Goal: Task Accomplishment & Management: Complete application form

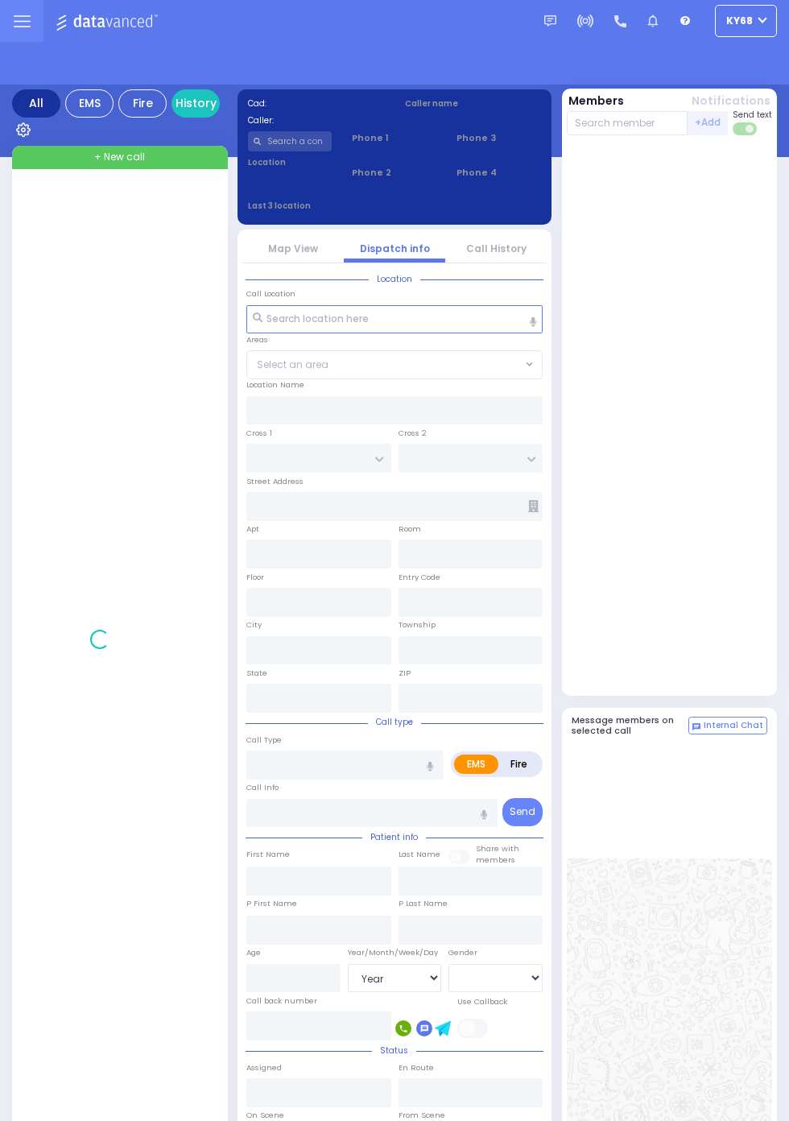
select select "Year"
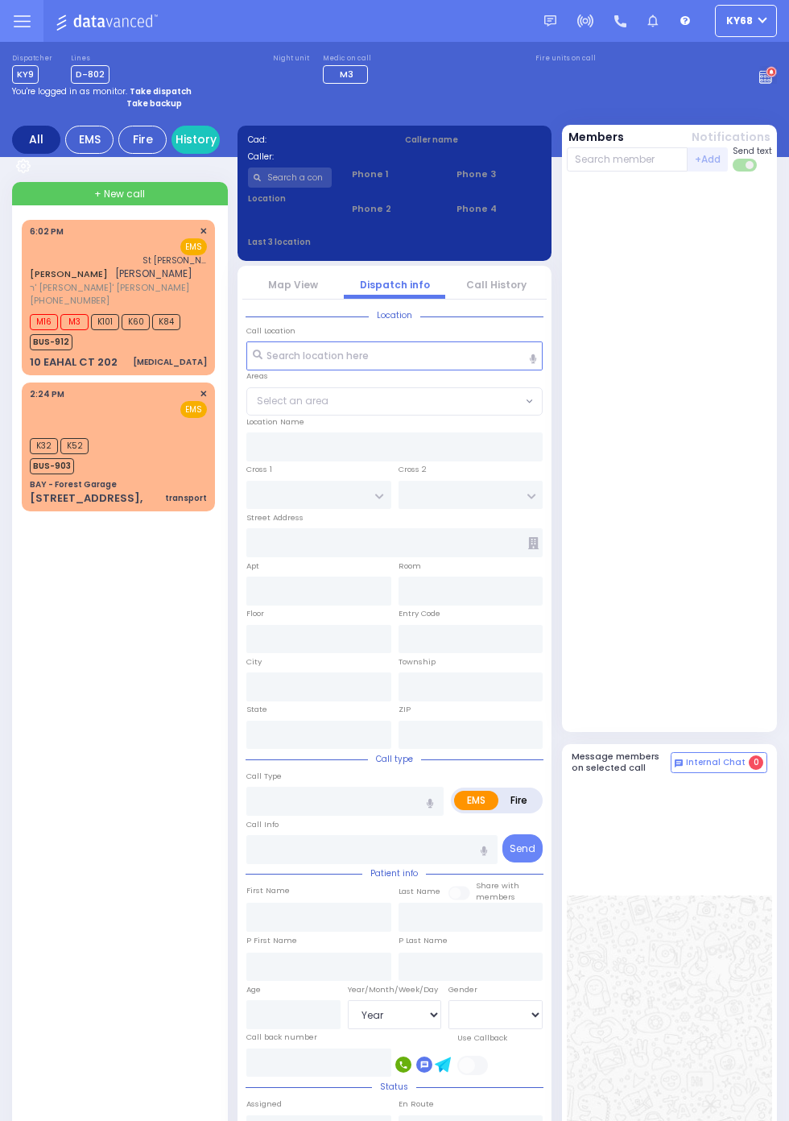
click at [32, 297] on span "(347) 970-4600" at bounding box center [70, 300] width 80 height 13
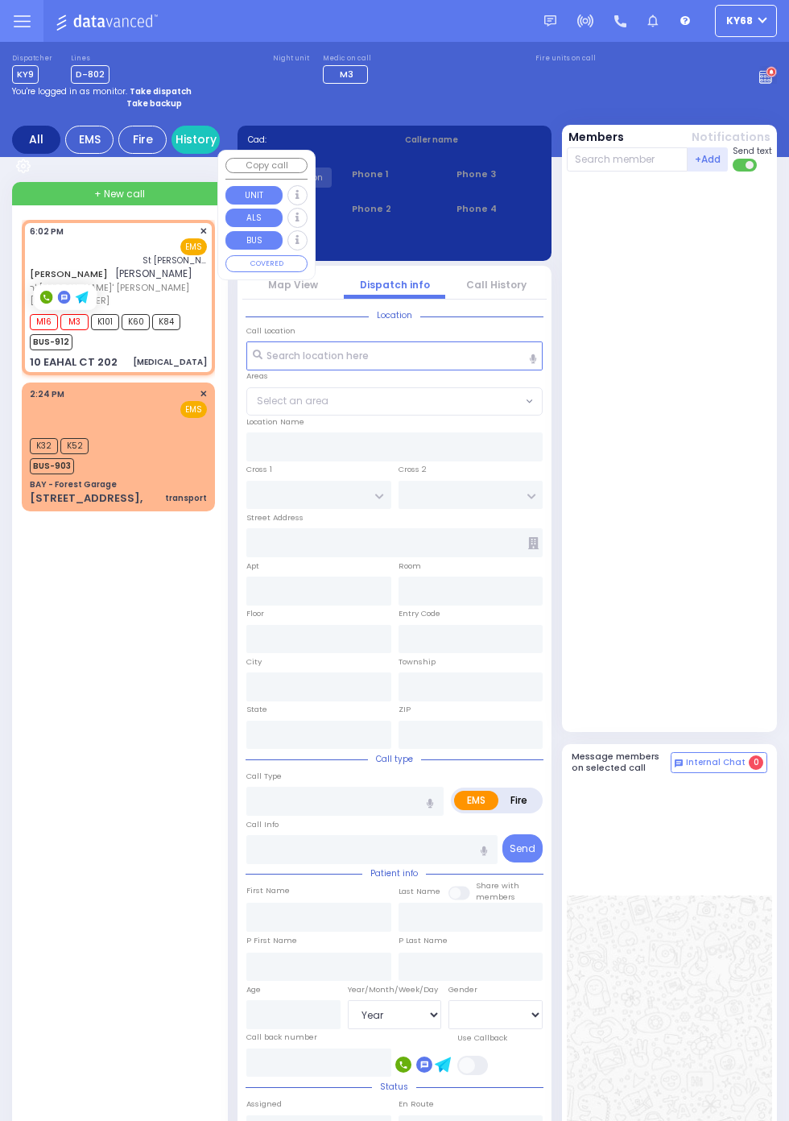
select select
type input "[MEDICAL_DATA]"
radio input "true"
type input "SHLOME"
type input "GLUCK"
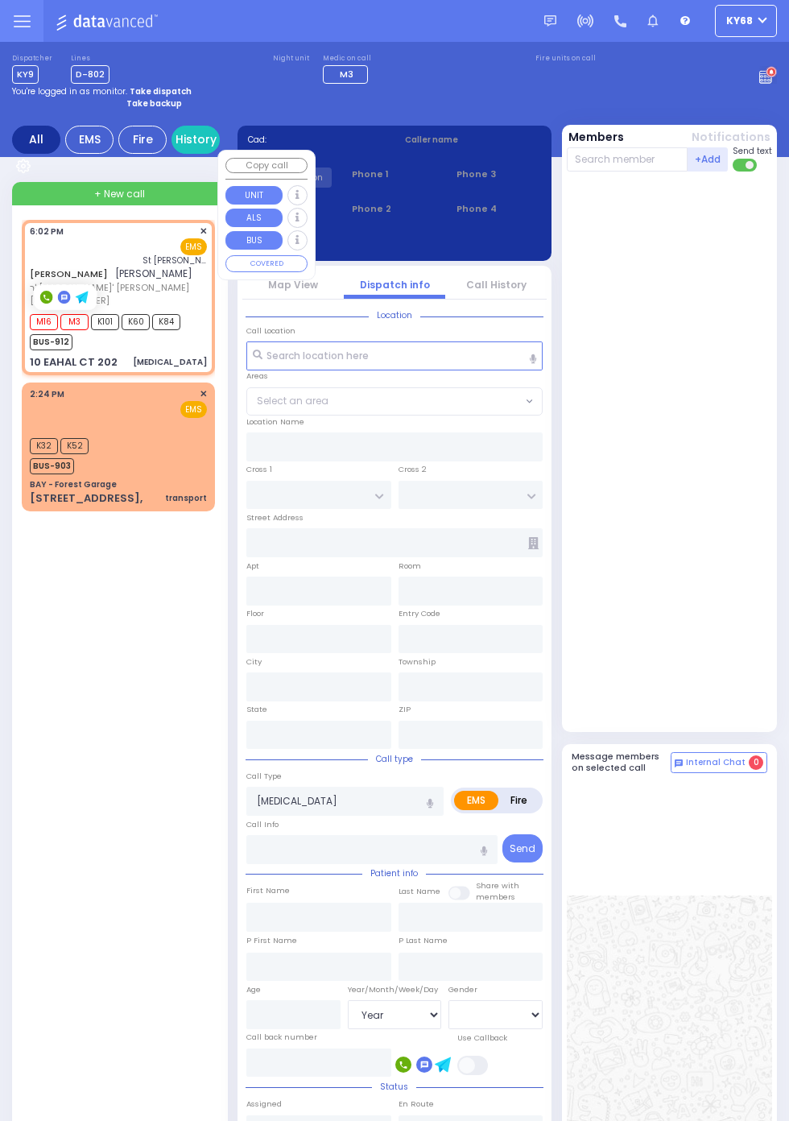
select select
select select "[DEMOGRAPHIC_DATA]"
type input "18:02"
type input "18:03"
type input "St. Anthonys Comm Hospital"
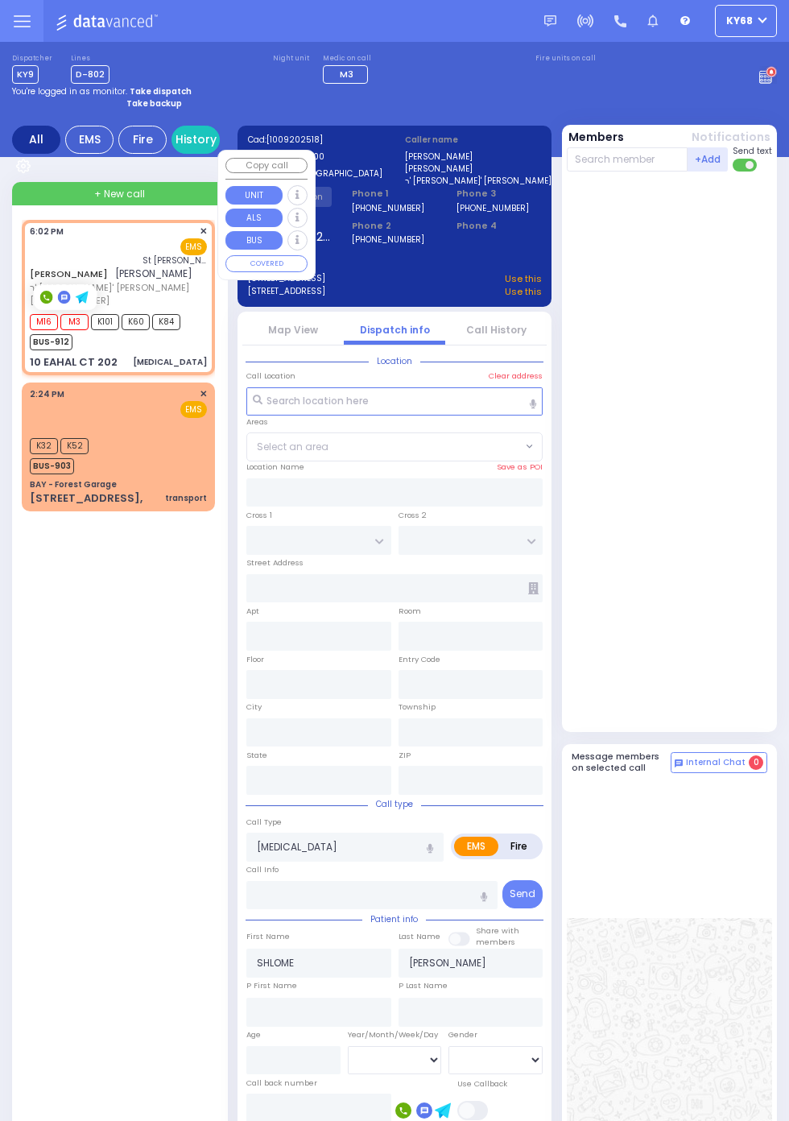
type input "BUCHANAN COURT"
type input "GARFIELD RD"
type input "10 EAHAL CT"
type input "202"
type input "Monroe"
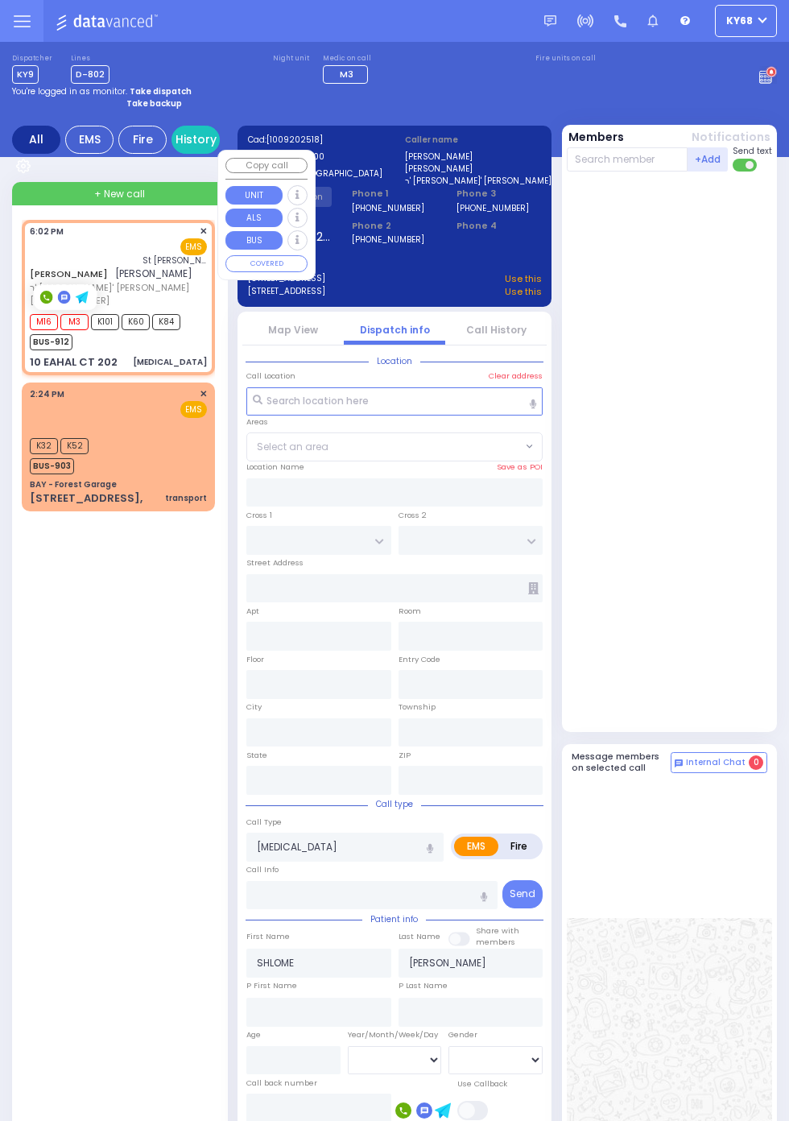
type input "New York"
type input "10950"
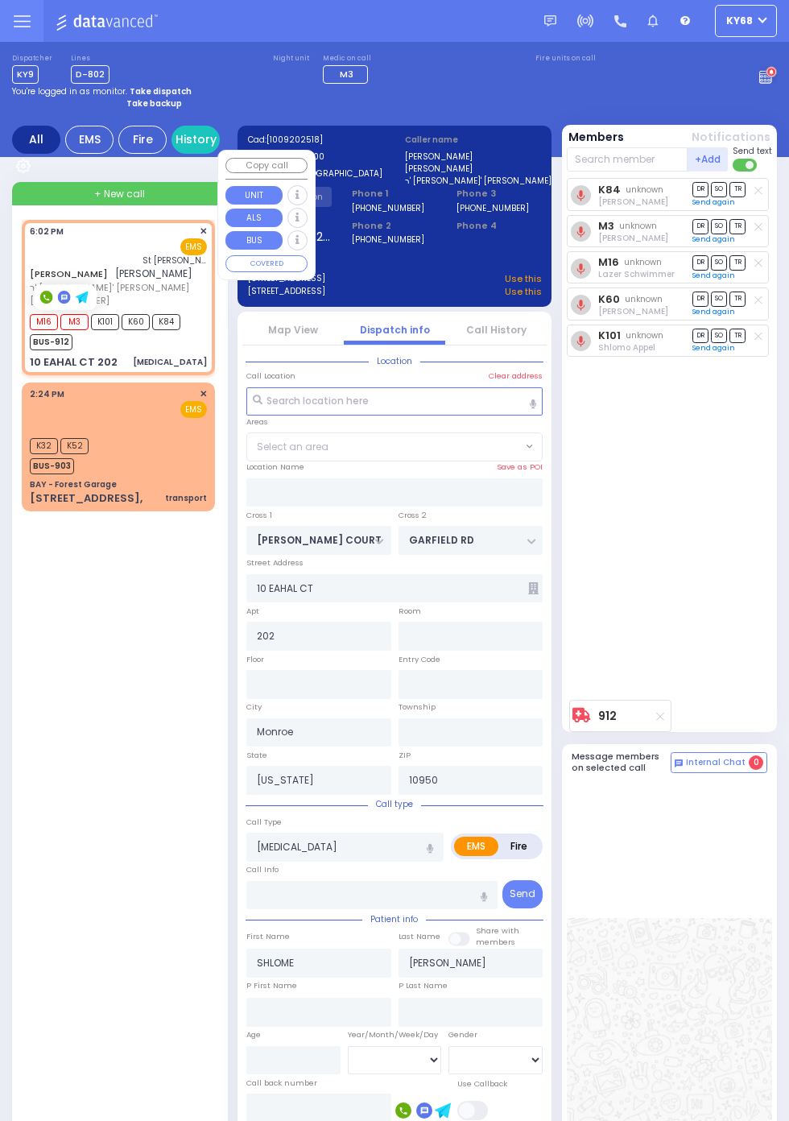
click at [744, 548] on div "K84 unknown Elimelech Katz DR SO TR Sending text" at bounding box center [671, 435] width 209 height 514
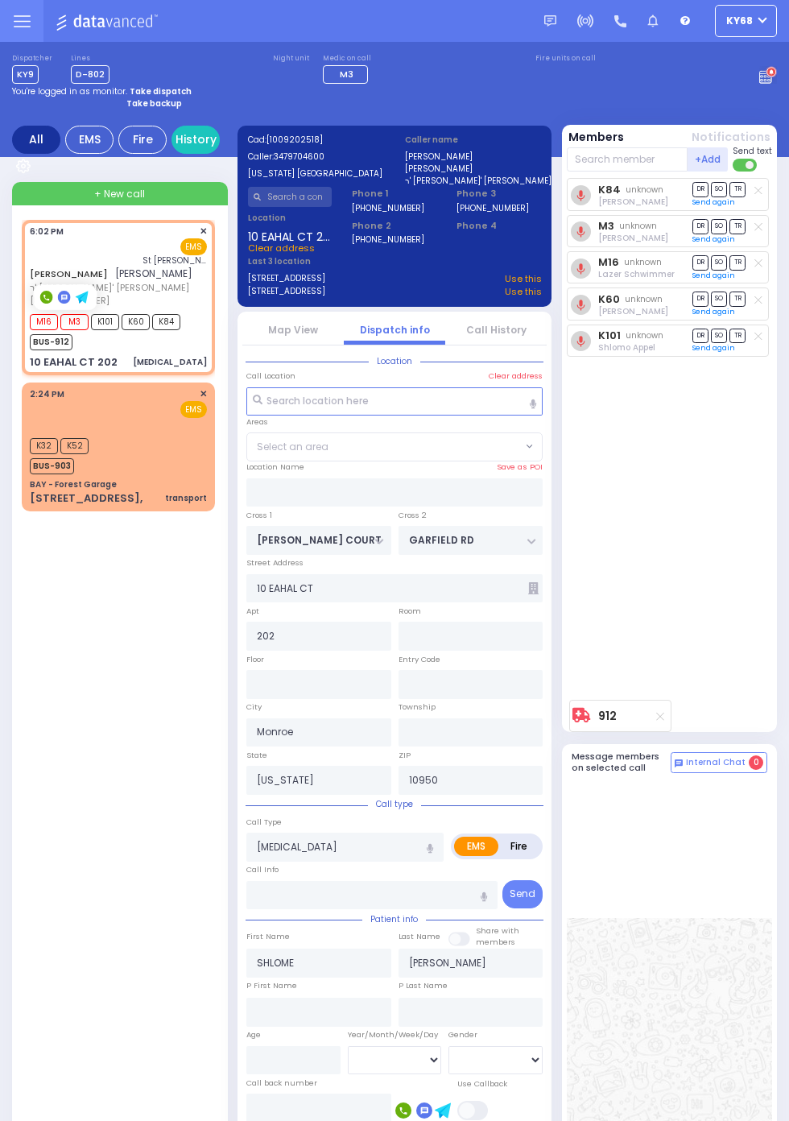
select select "SECTION 1"
click at [502, 334] on link "Call History" at bounding box center [496, 330] width 60 height 14
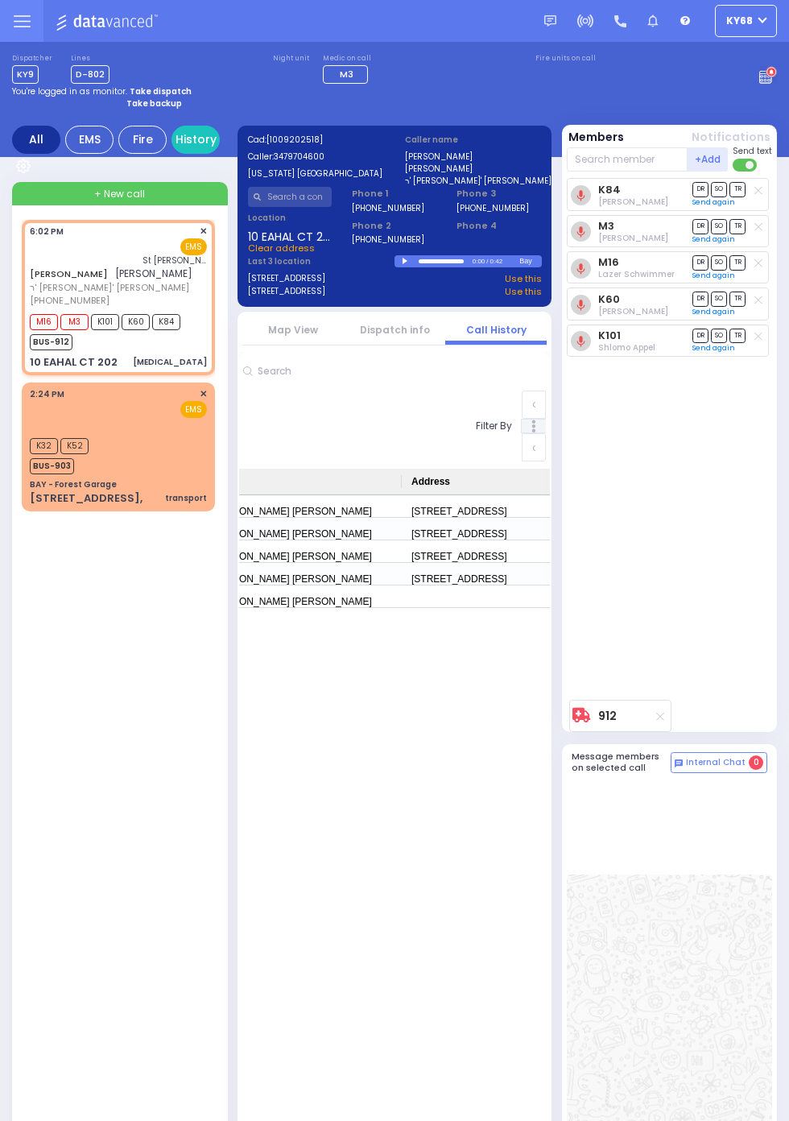
scroll to position [0, 169]
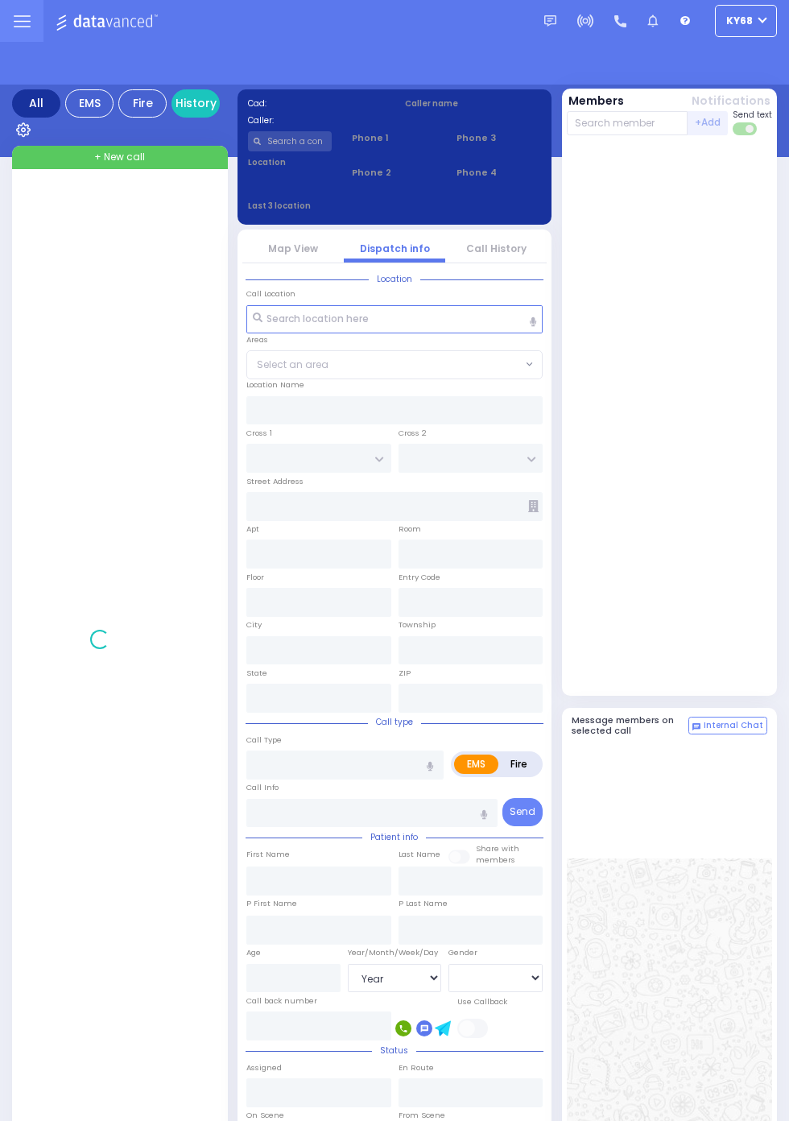
select select "Year"
select select "[DEMOGRAPHIC_DATA]"
click at [209, 105] on link "History" at bounding box center [195, 103] width 48 height 28
select select "Year"
select select "[DEMOGRAPHIC_DATA]"
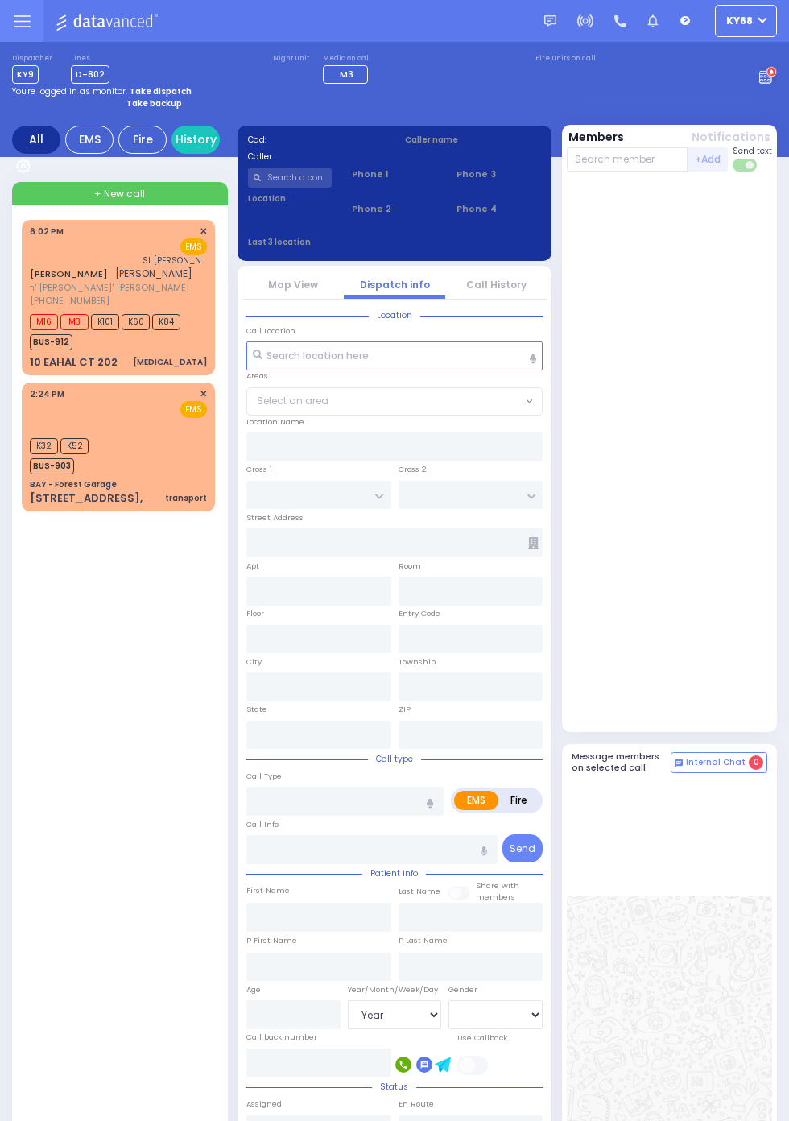
click at [30, 277] on link "SHLOME GLUCK" at bounding box center [69, 273] width 78 height 13
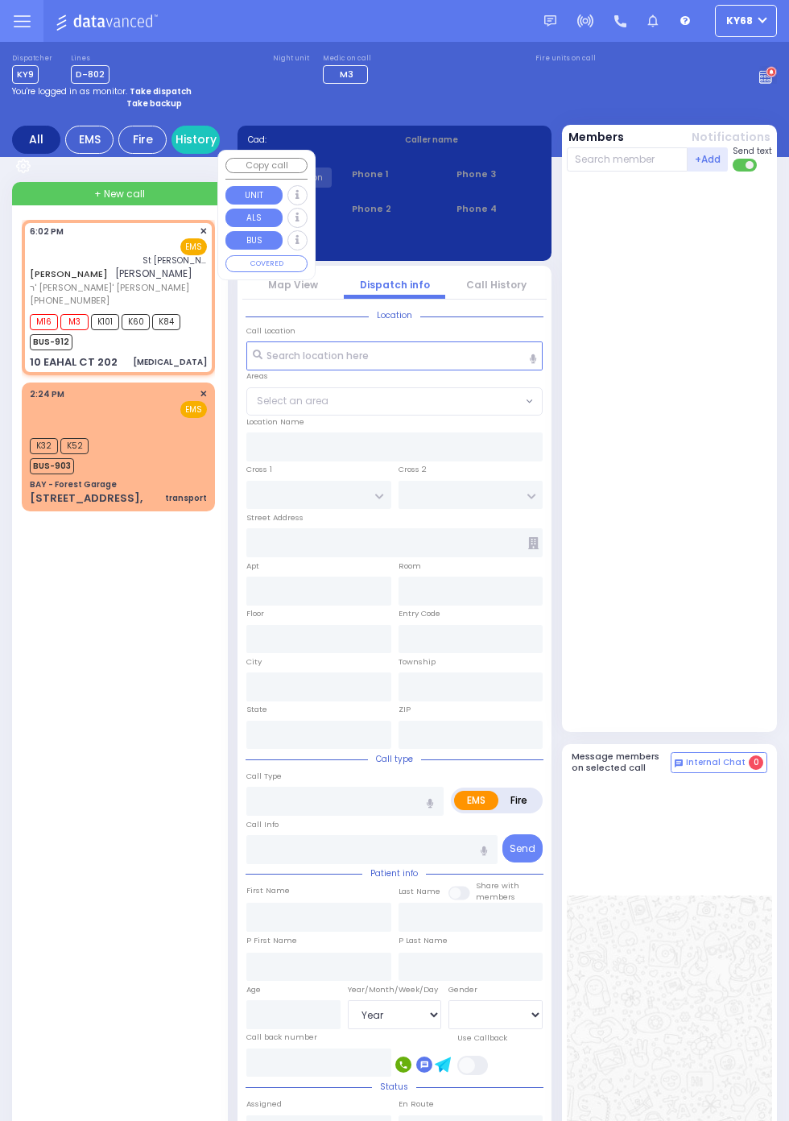
select select
type input "[MEDICAL_DATA]"
radio input "true"
type input "SHLOME"
type input "GLUCK"
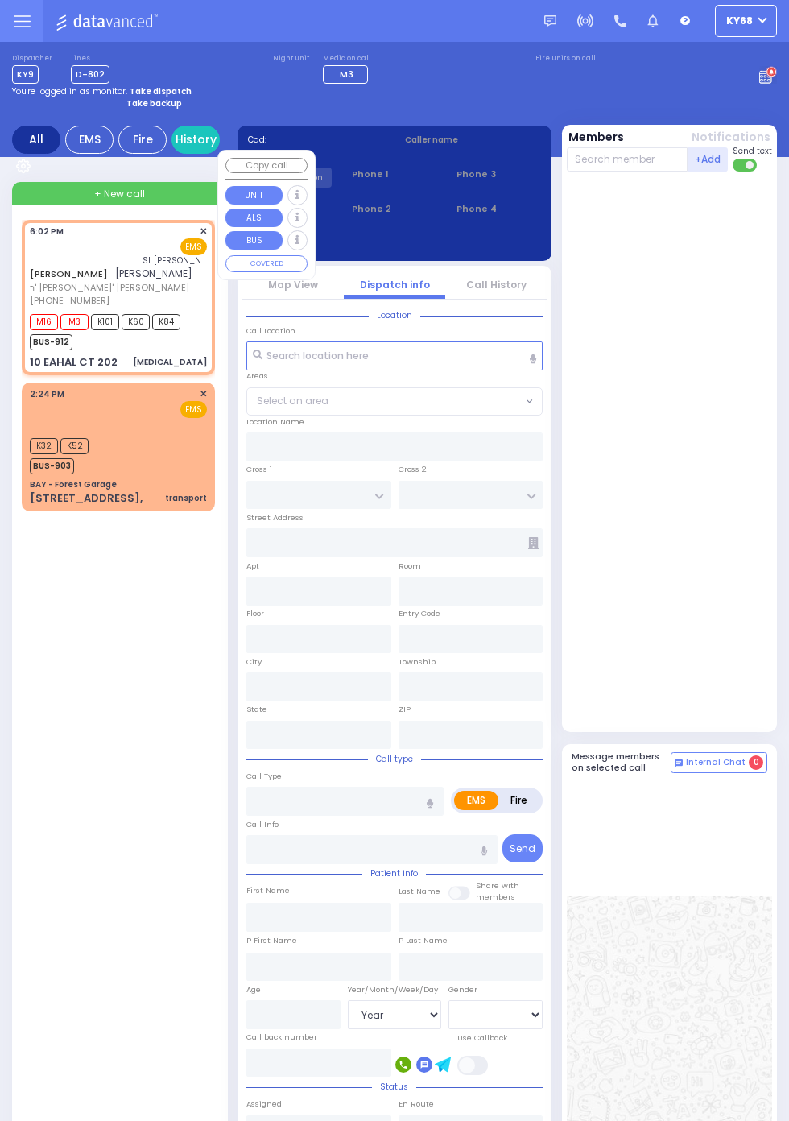
select select
select select "[DEMOGRAPHIC_DATA]"
type input "18:02"
type input "18:03"
type input "St. Anthonys Comm Hospital"
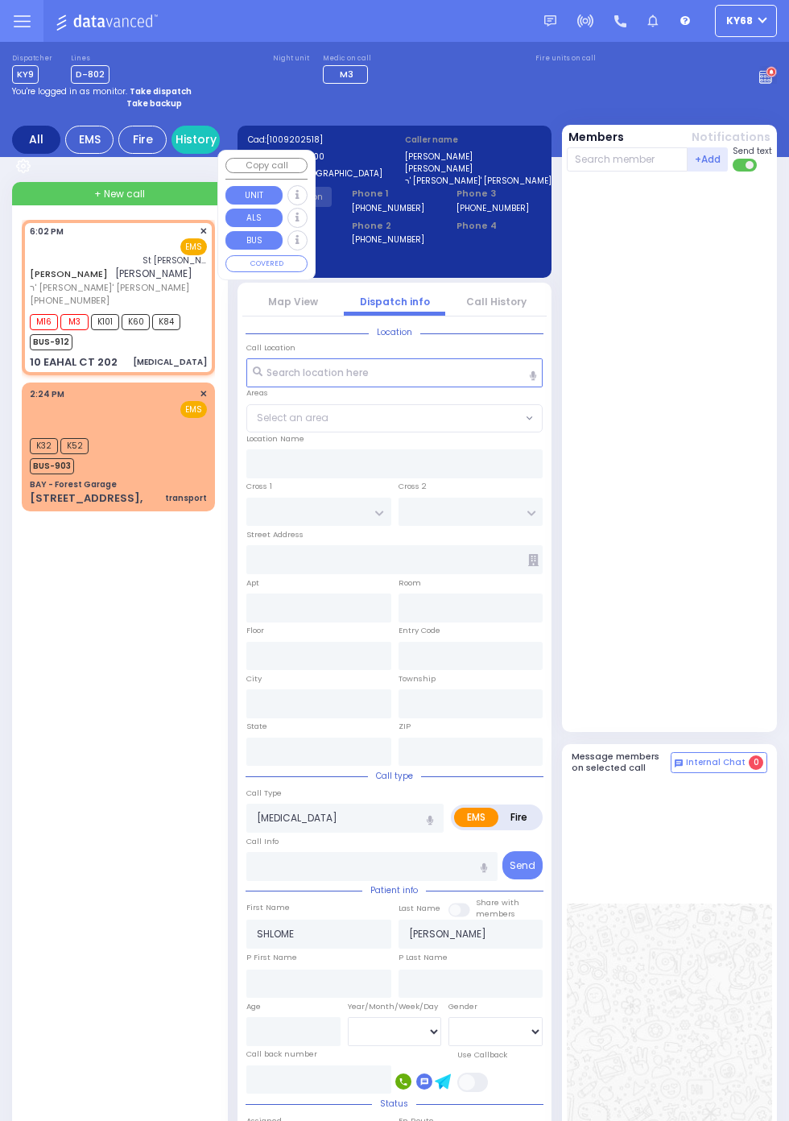
type input "BUCHANAN COURT"
type input "GARFIELD RD"
type input "10 EAHAL CT"
type input "202"
type input "Monroe"
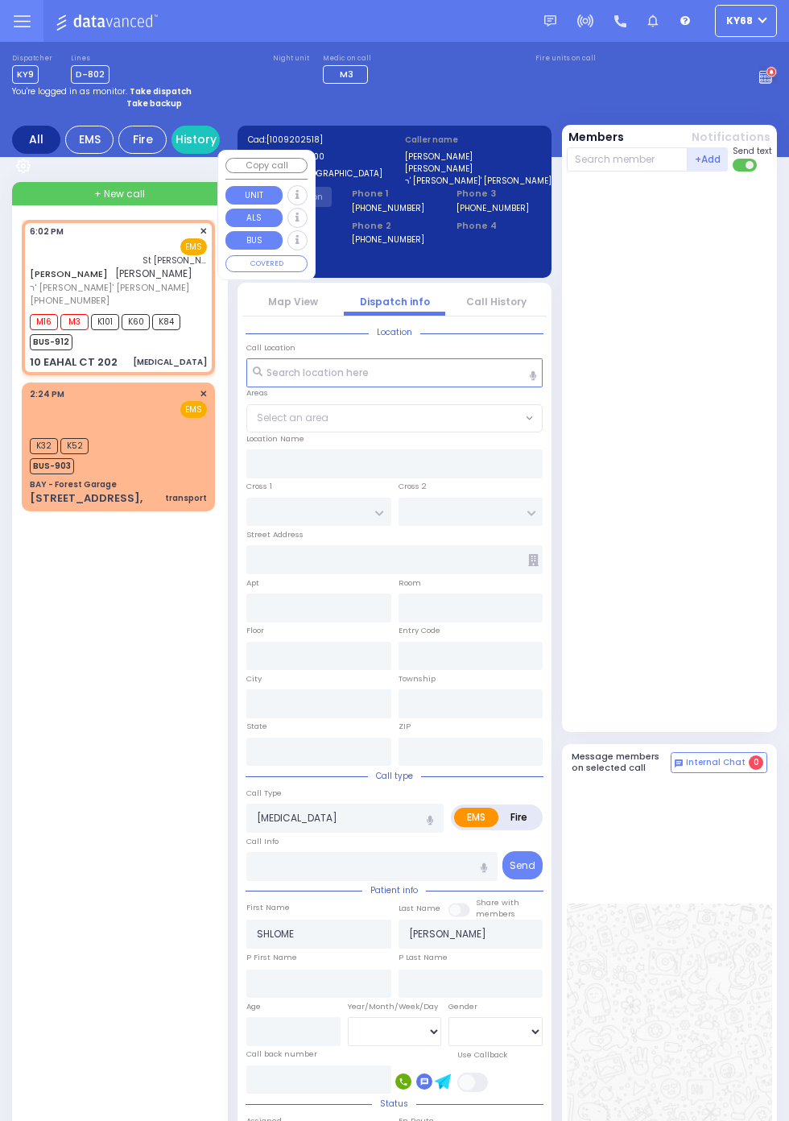
type input "New York"
type input "10950"
select select "SECTION 1"
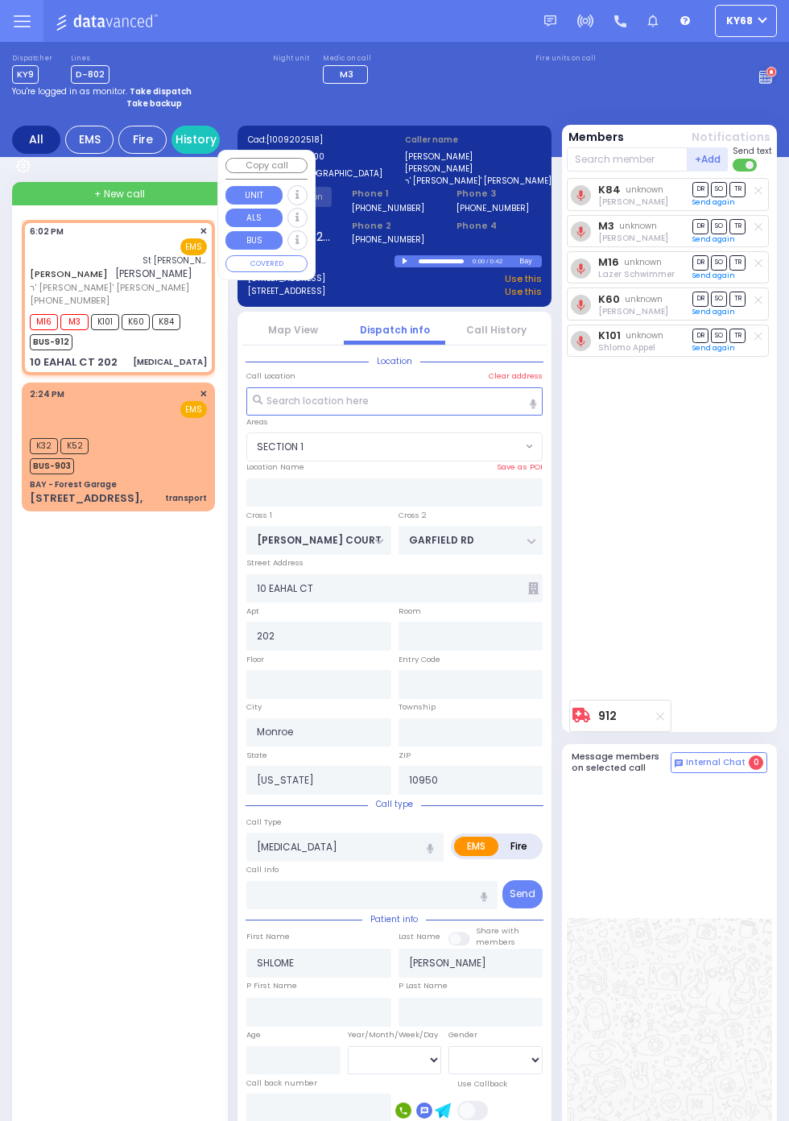
click at [732, 480] on div "K84 unknown Elimelech Katz DR SO TR Sending text" at bounding box center [671, 435] width 209 height 514
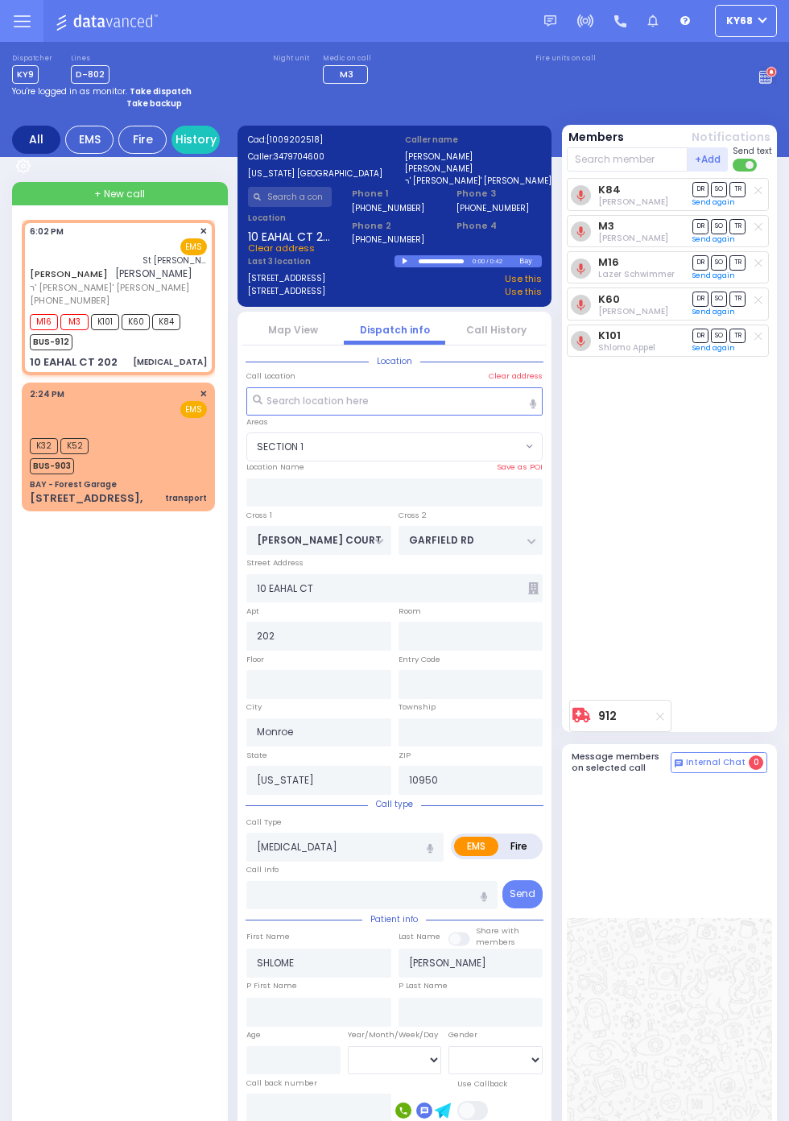
click at [316, 332] on link "Map View" at bounding box center [293, 330] width 50 height 14
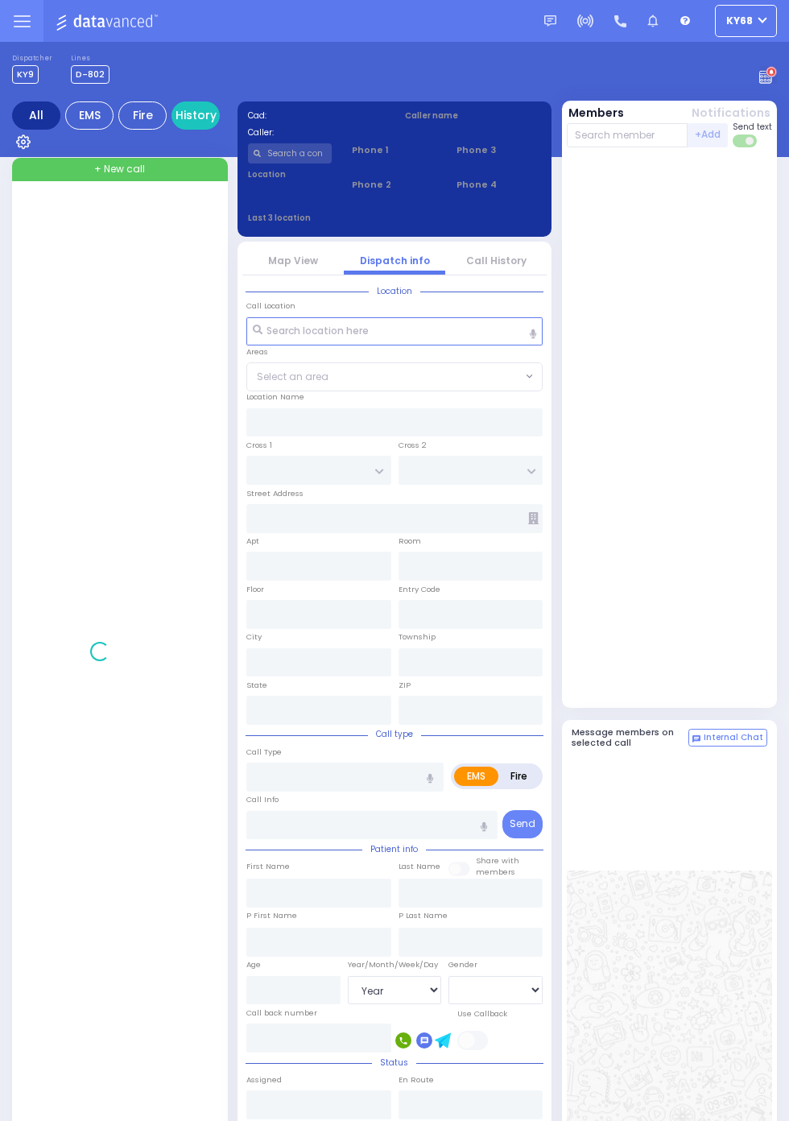
select select "Year"
select select "[DEMOGRAPHIC_DATA]"
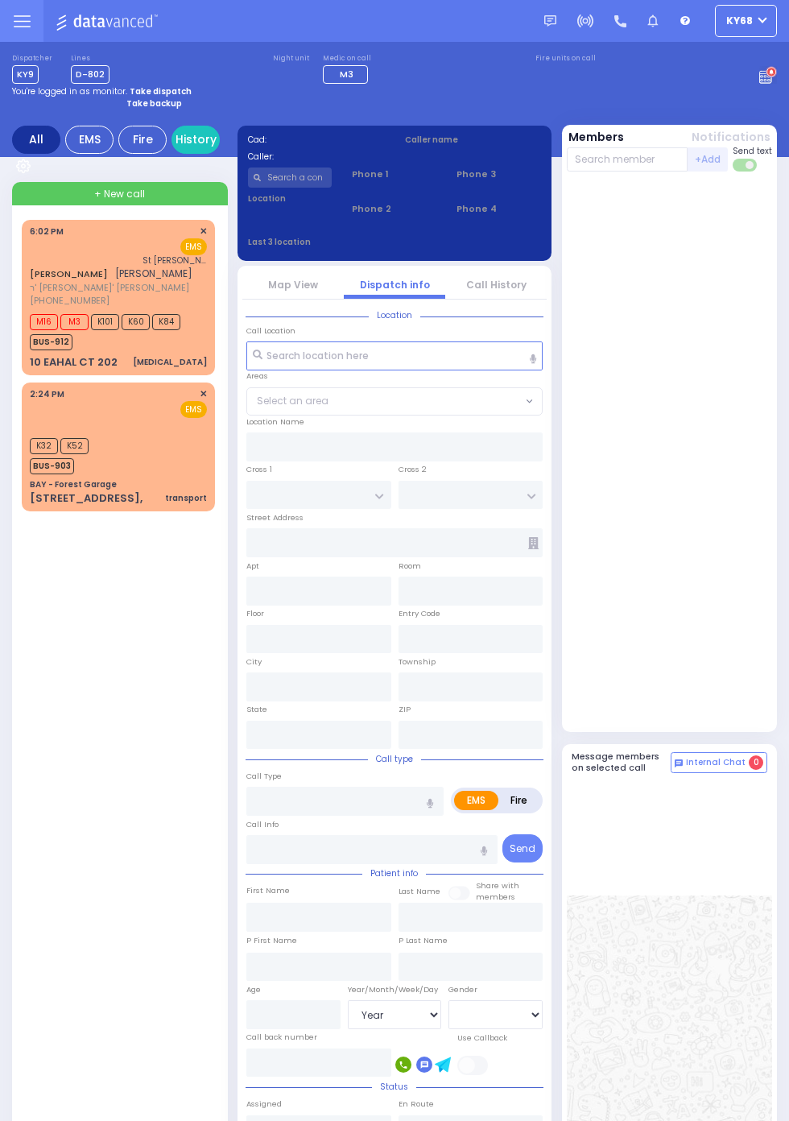
click at [777, 78] on circle at bounding box center [771, 72] width 11 height 11
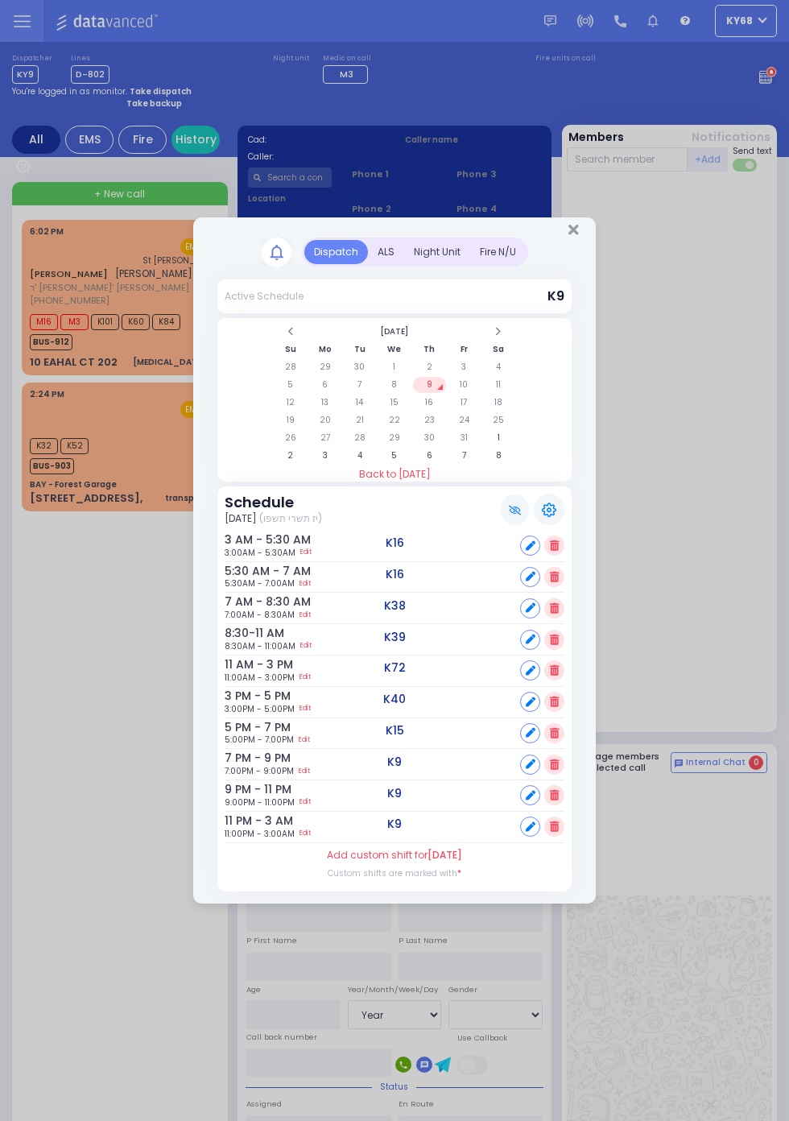
click at [383, 246] on div "ALS" at bounding box center [386, 252] width 36 height 24
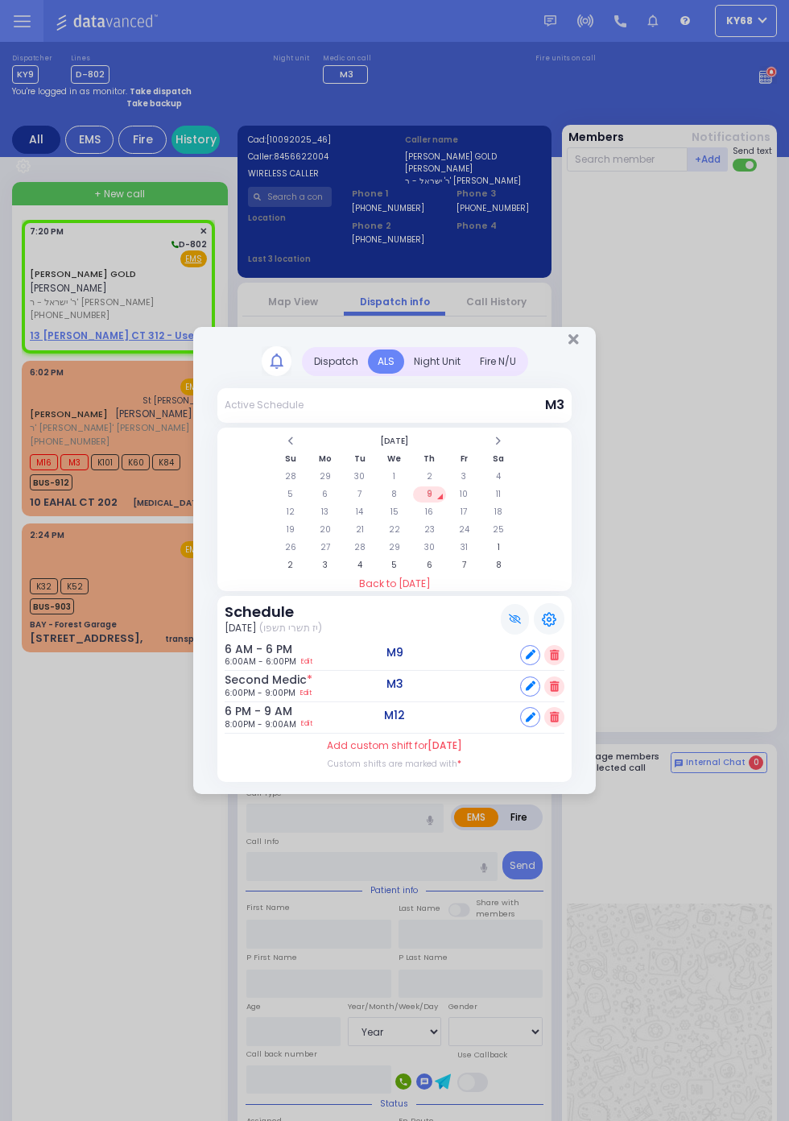
select select
radio input "true"
type input "[PERSON_NAME]"
type input "GOLD"
select select
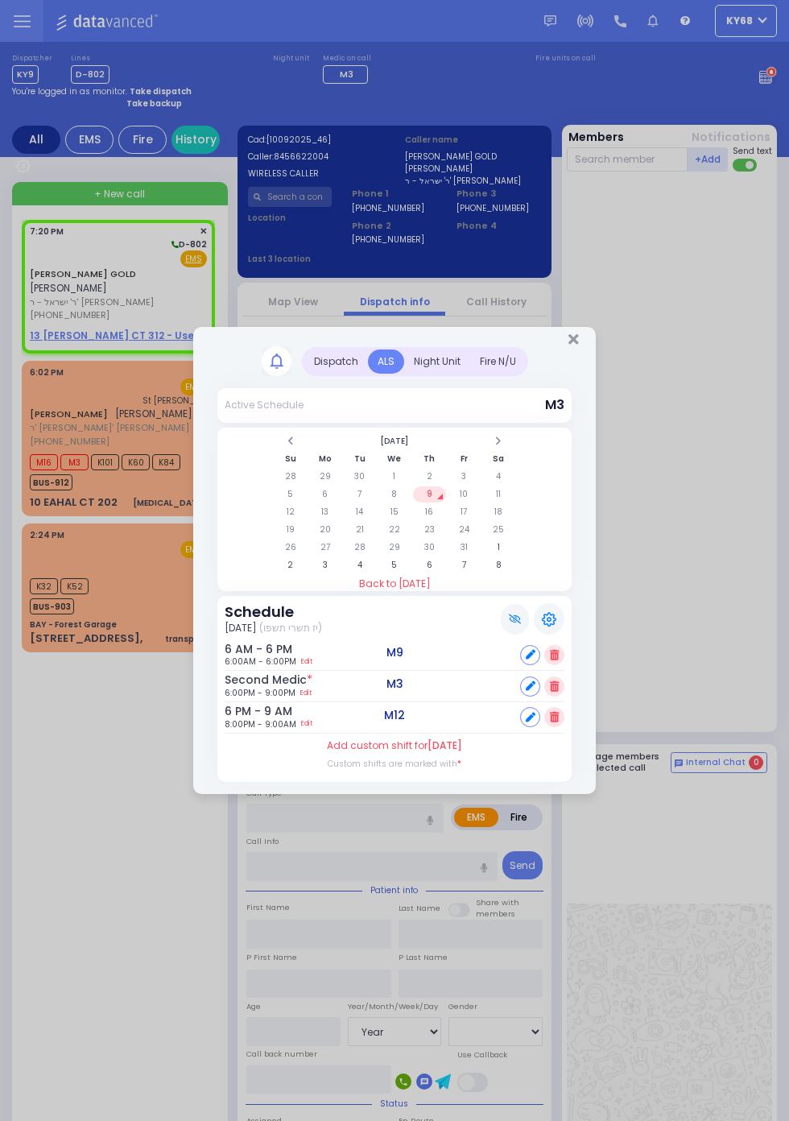
select select
type input "19:20"
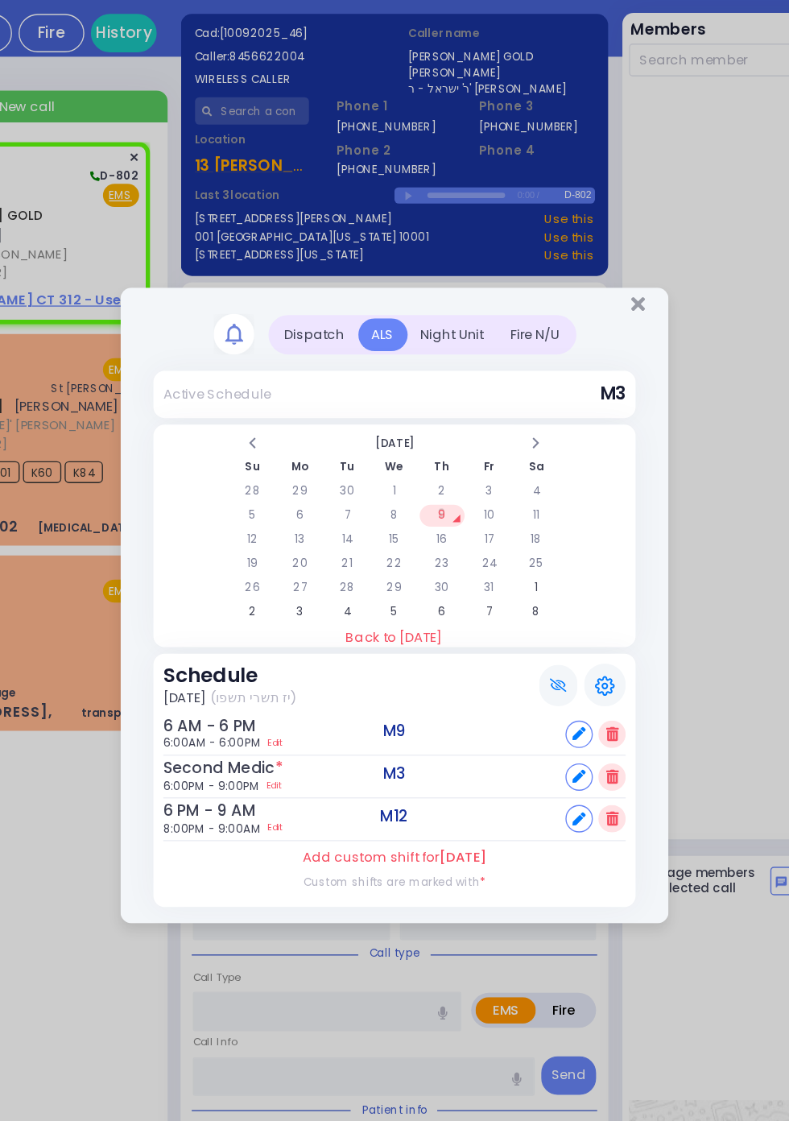
select select
radio input "true"
select select
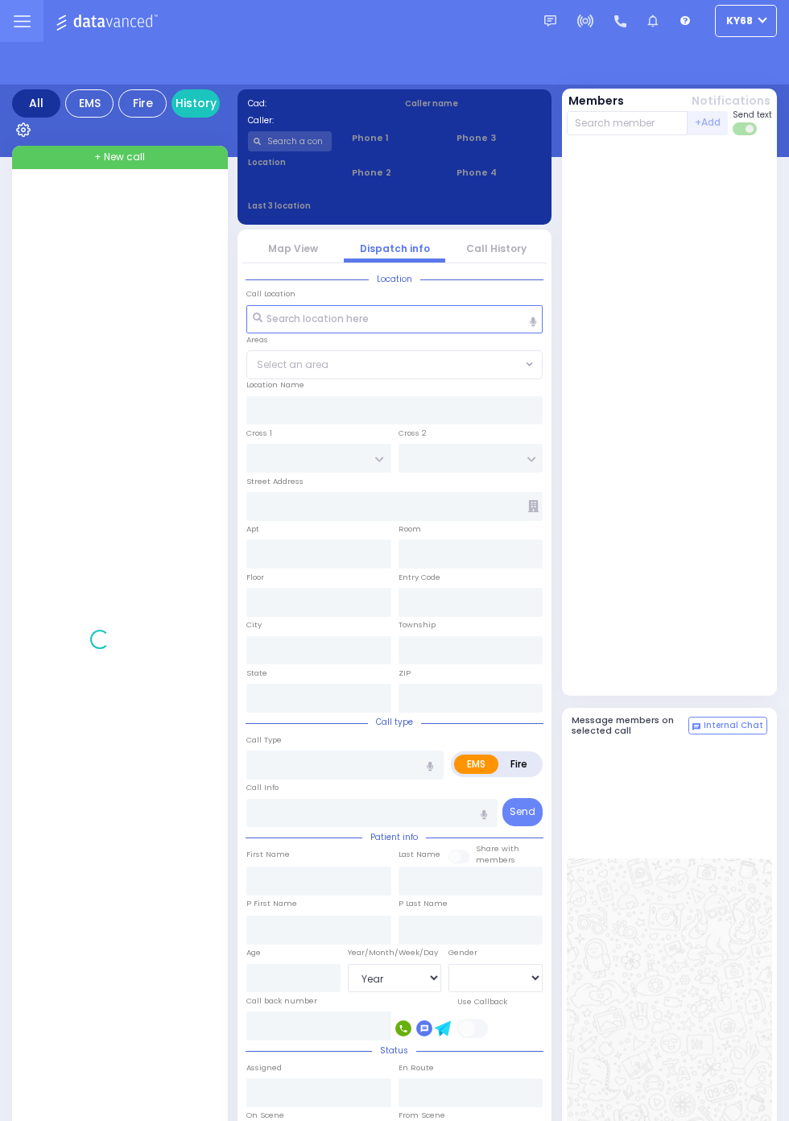
select select "Year"
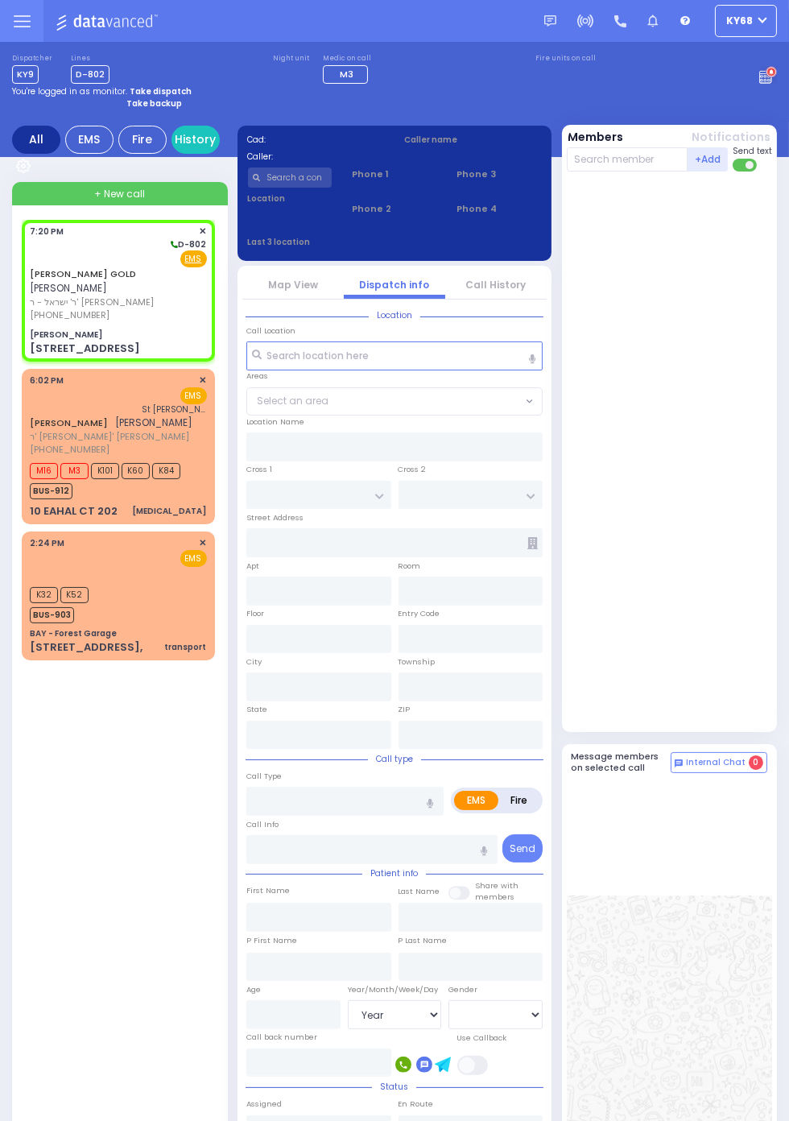
select select
radio input "true"
type input "[PERSON_NAME]"
type input "GOLD"
select select
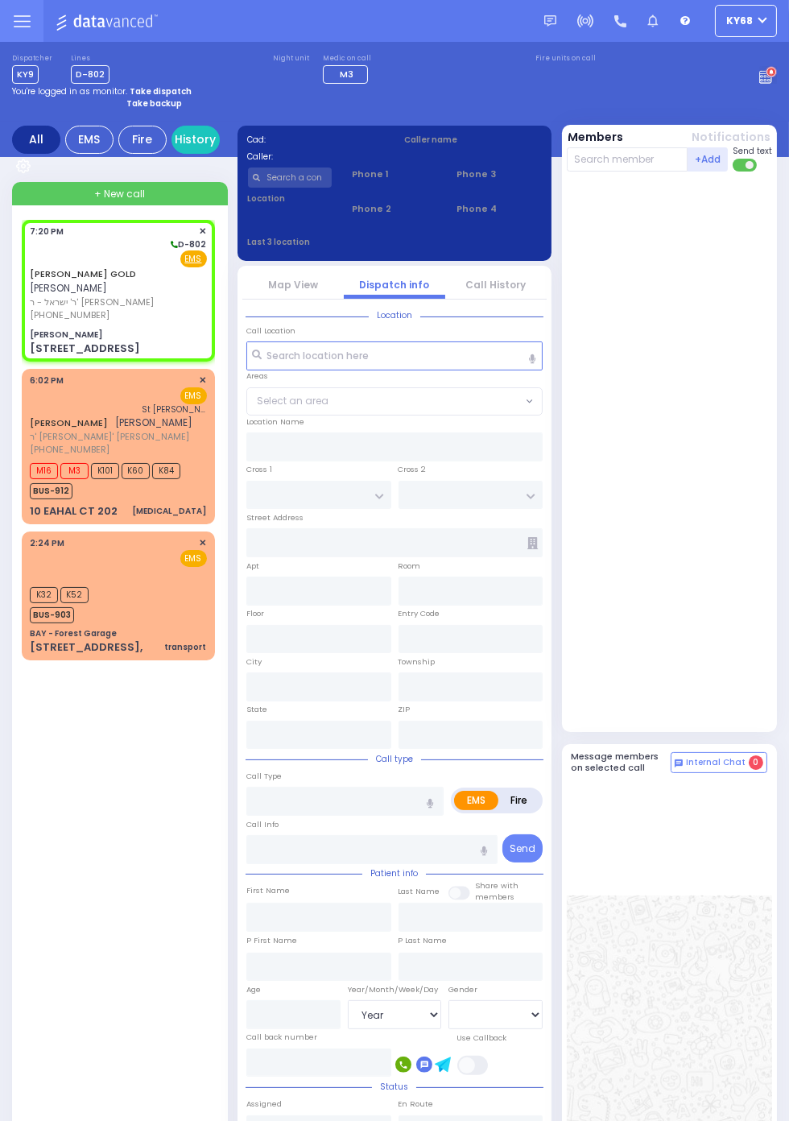
type input "19:20"
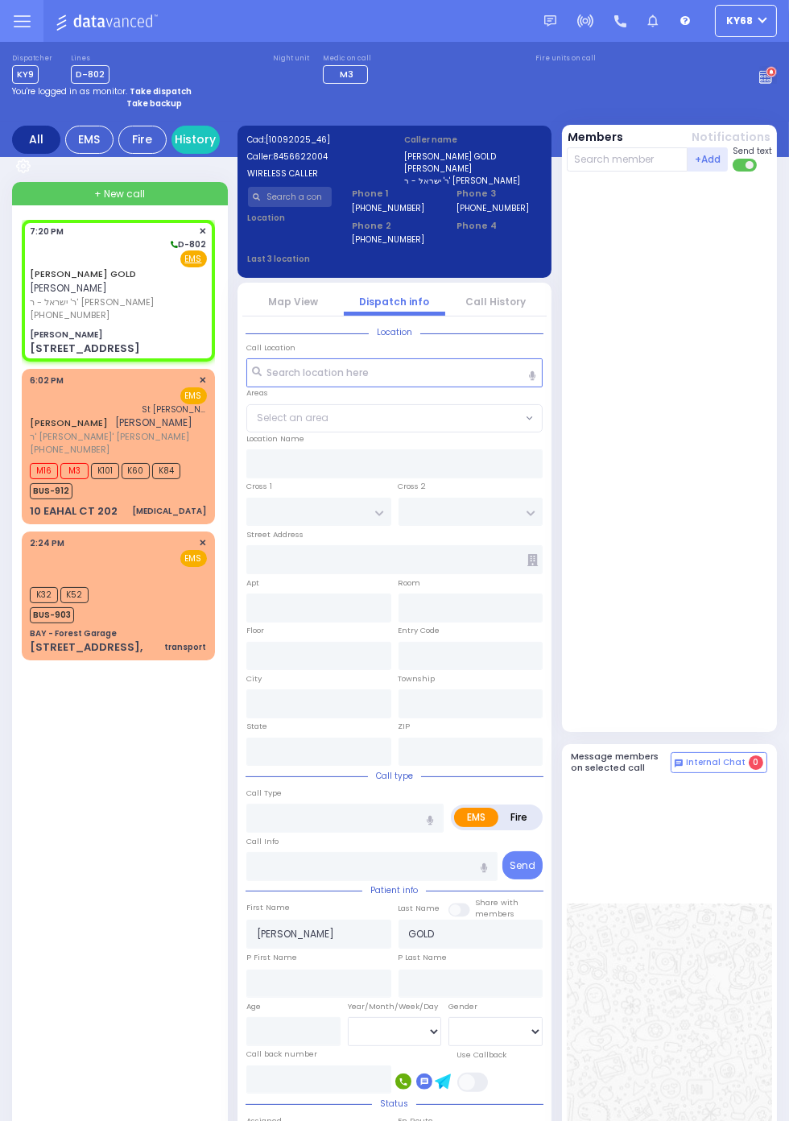
type input "[PERSON_NAME]"
type input "[GEOGRAPHIC_DATA]"
type input "[STREET_ADDRESS]"
type input "Monroe"
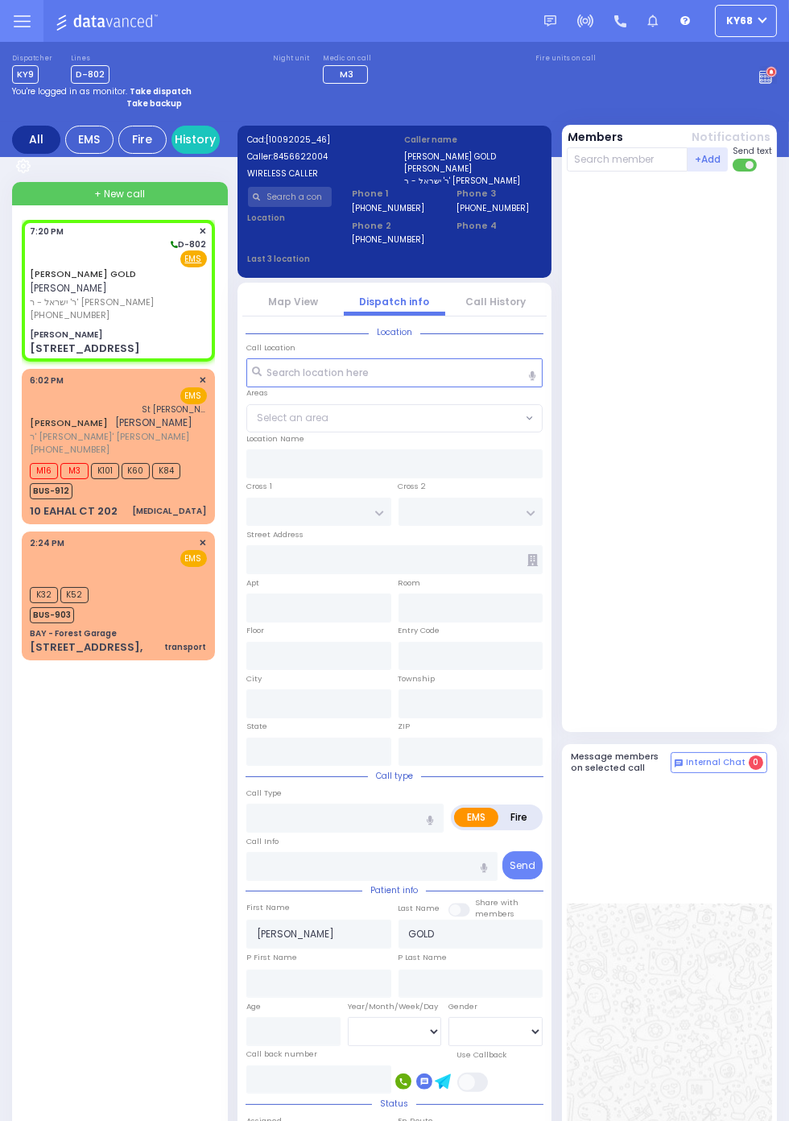
type input "New York"
type input "10950"
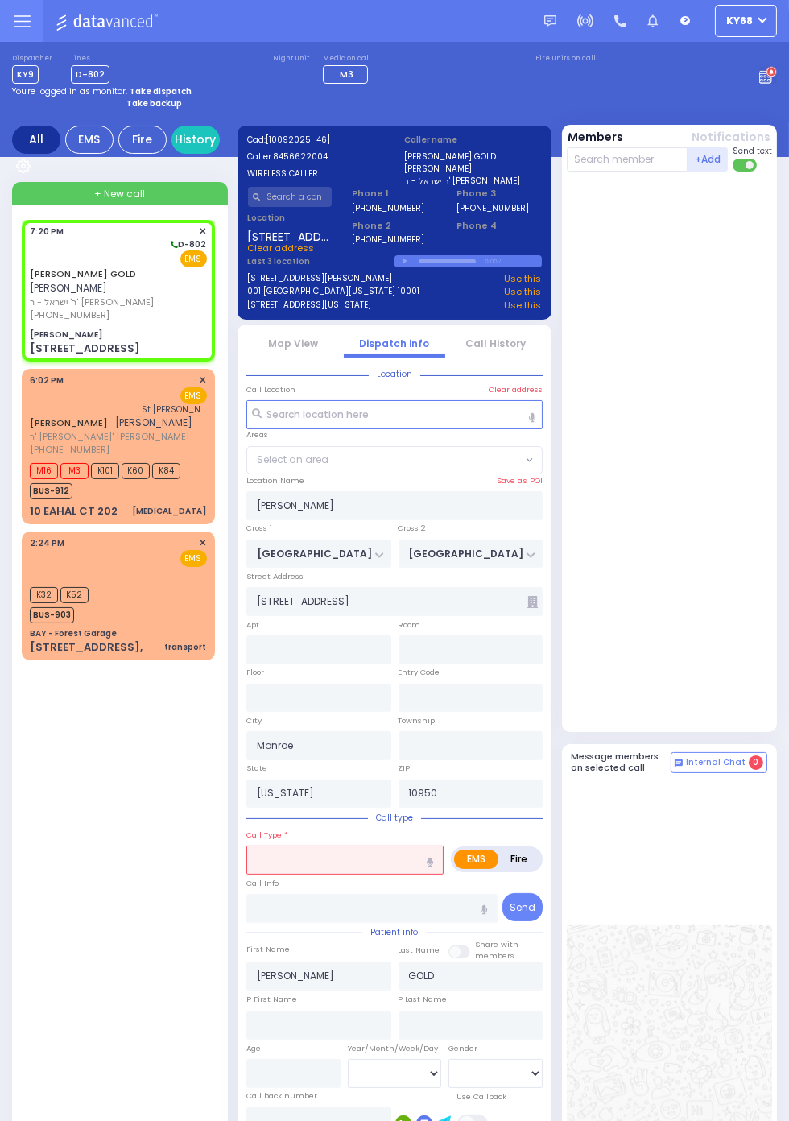
select select "SECTION 5"
select select
radio input "true"
select select
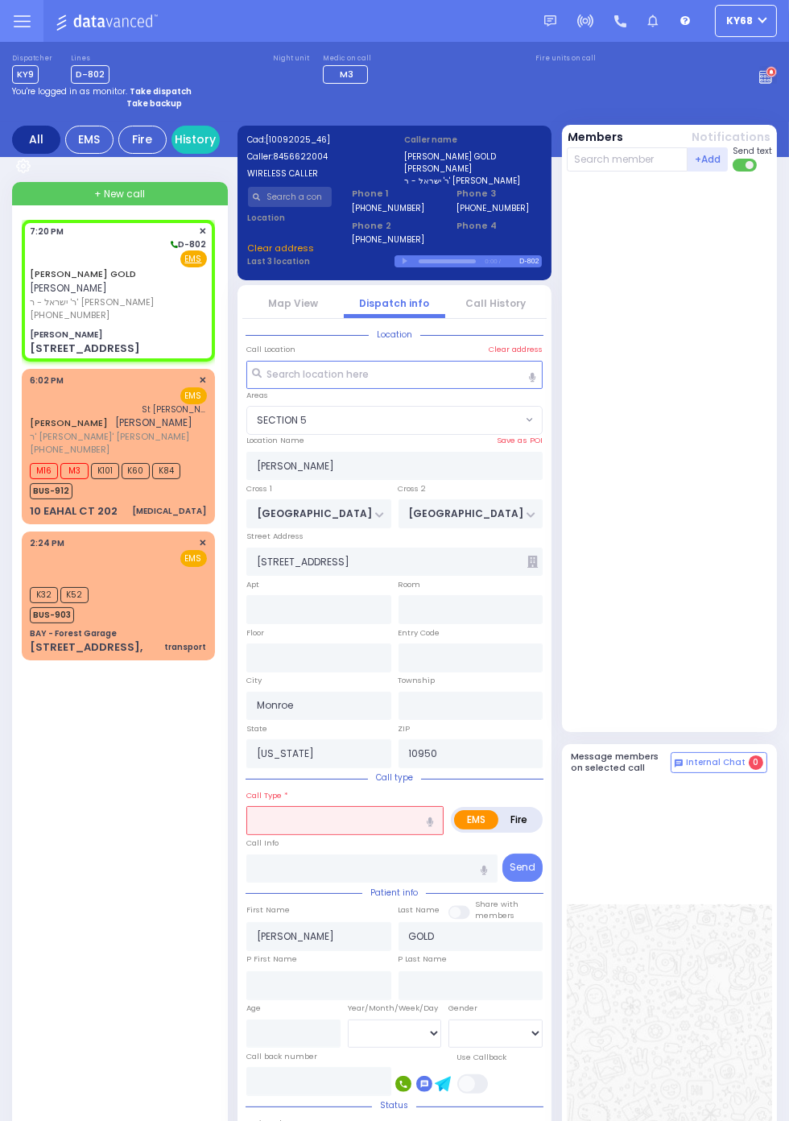
type input "236"
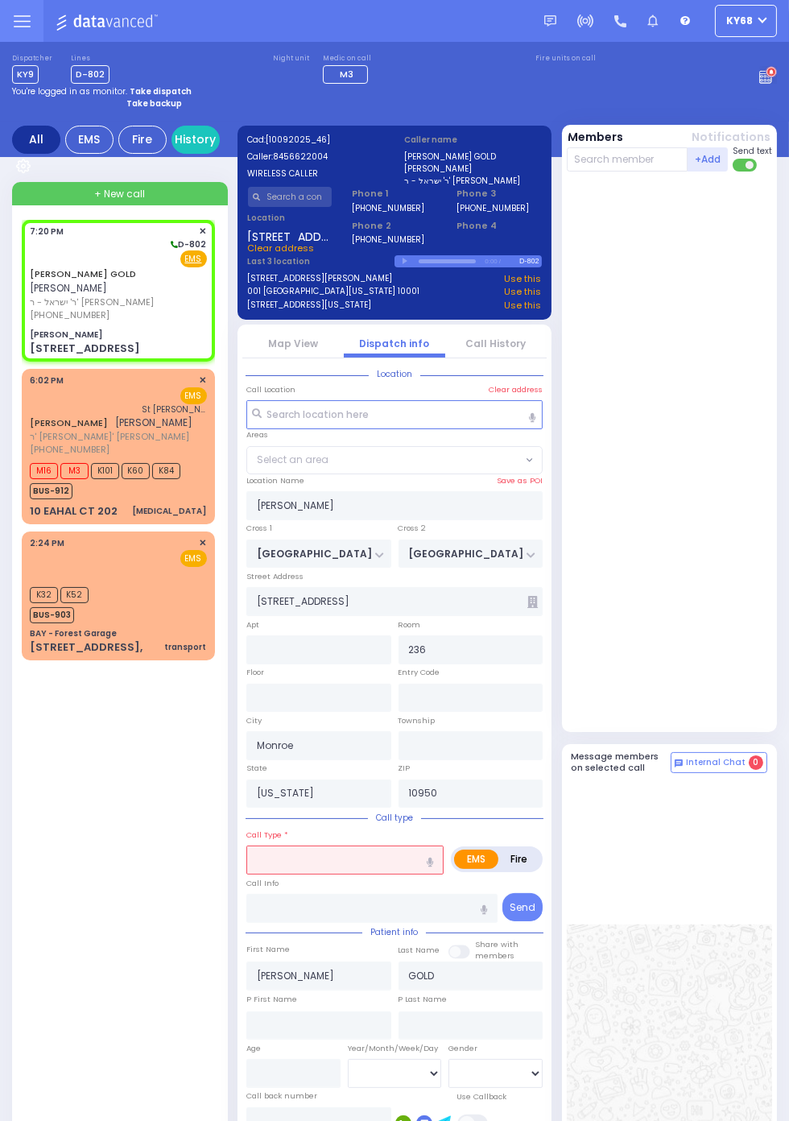
select select "SECTION 5"
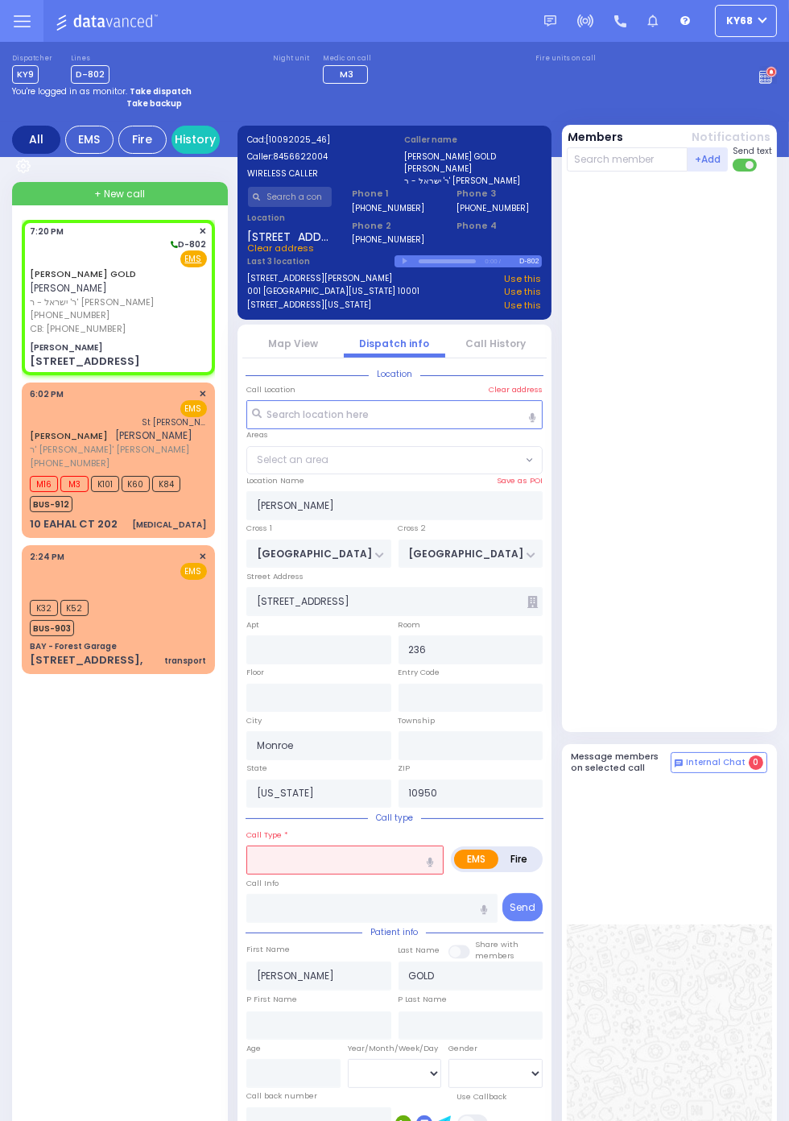
radio input "true"
select select
type input "8456622004"
select select "SECTION 5"
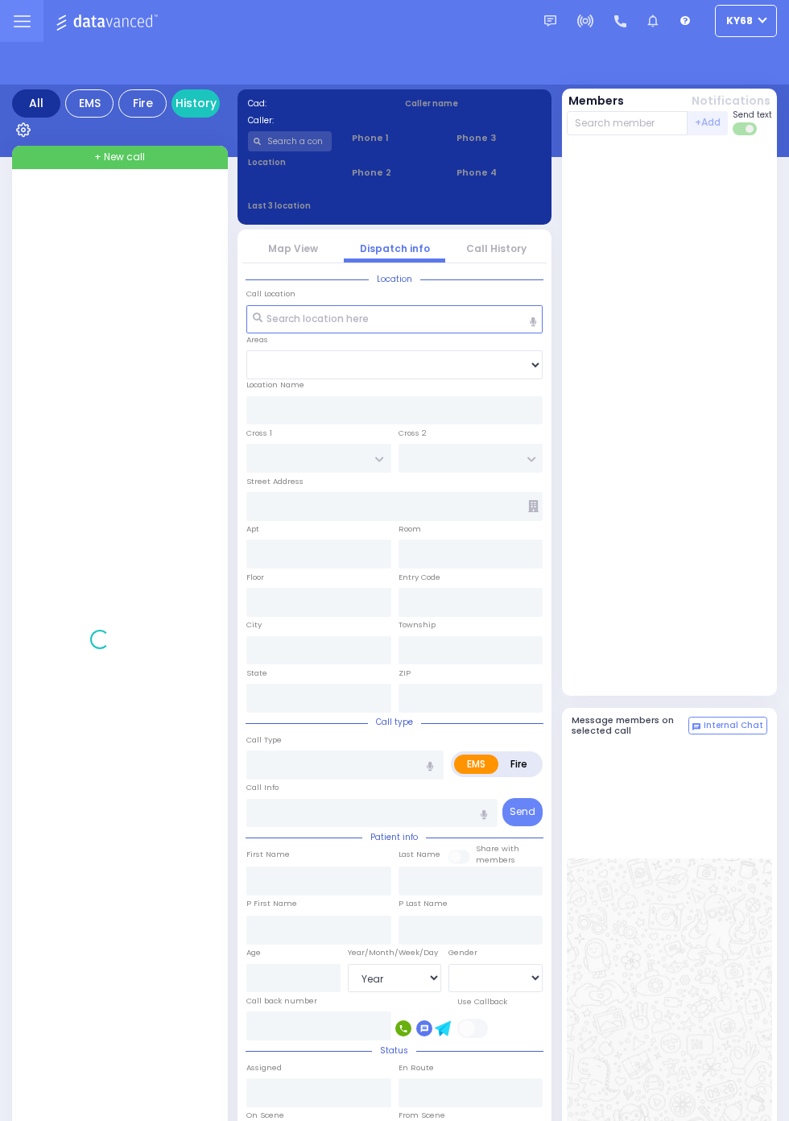
select select "Year"
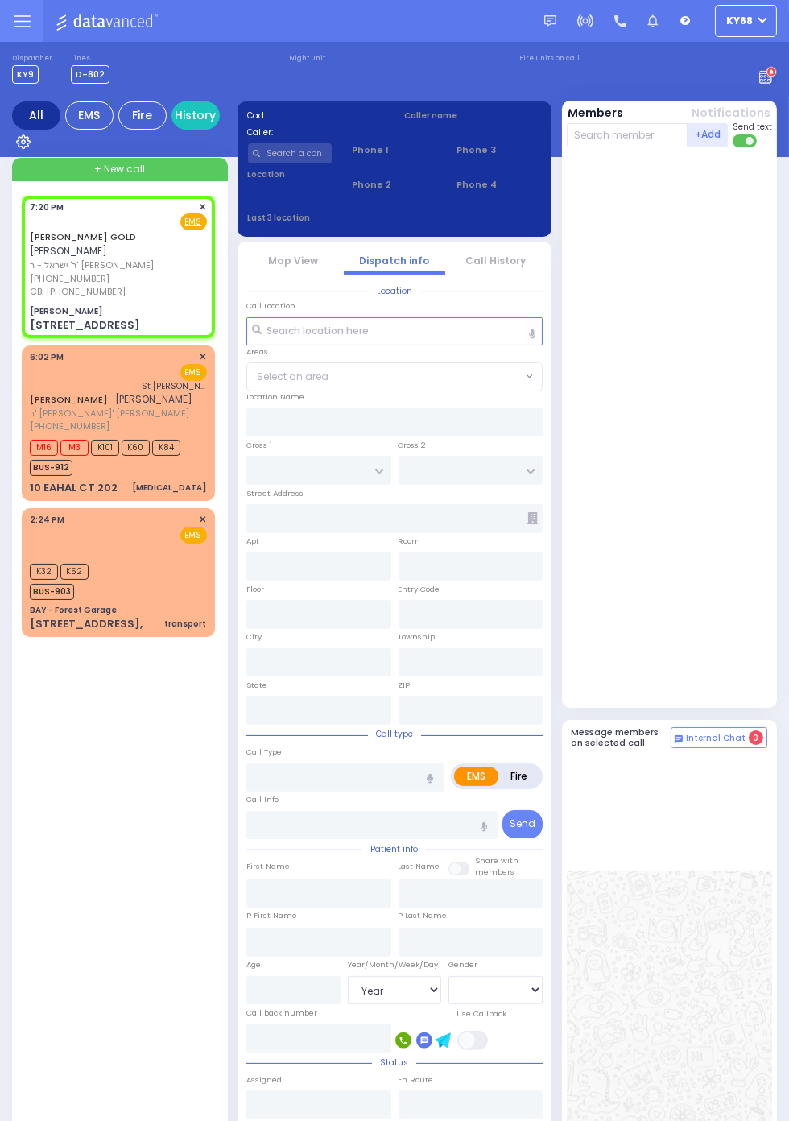
select select
radio input "true"
type input "SHMIEL ZANVIL"
type input "GOLD"
select select
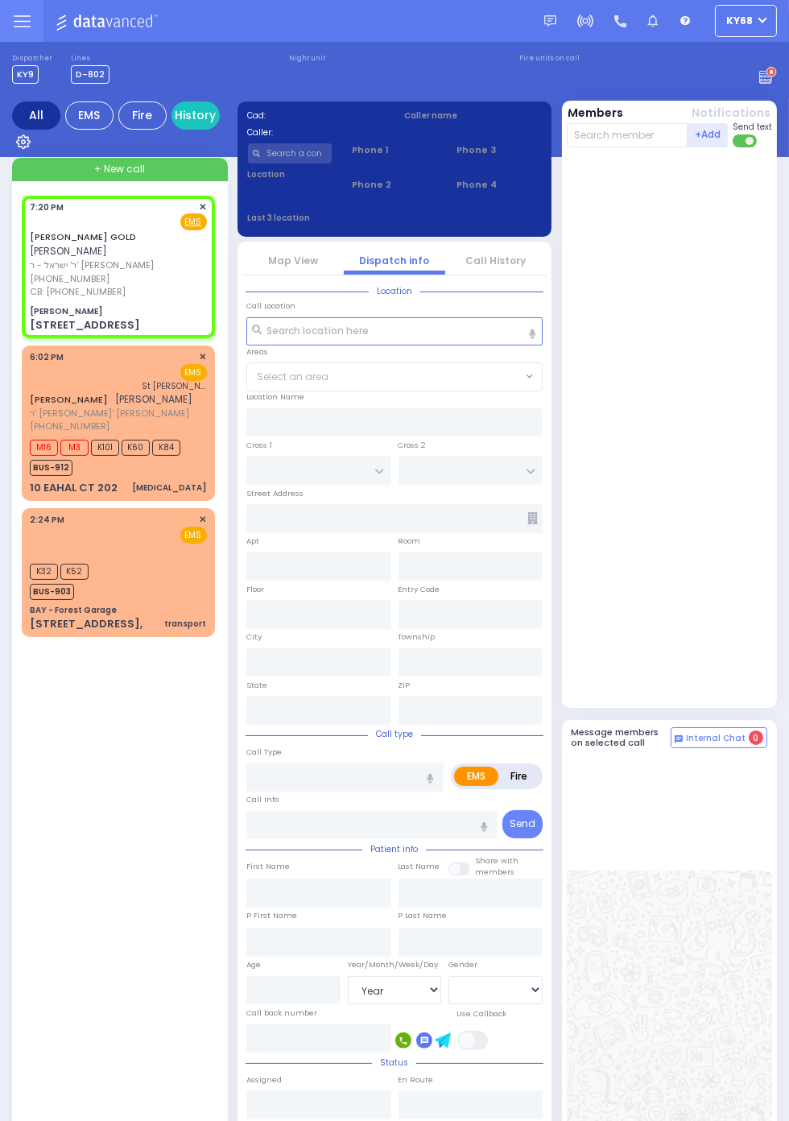
type input "8456622004"
type input "19:20"
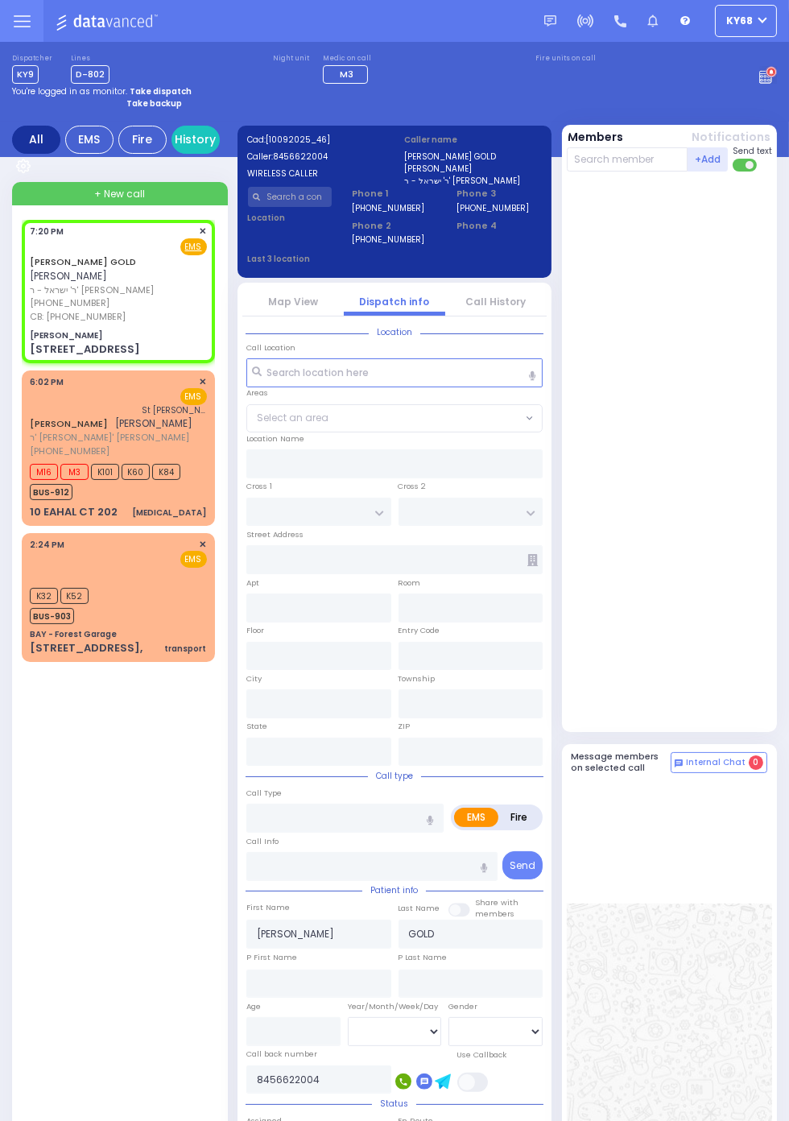
type input "[PERSON_NAME]"
type input "SEVEN SPRINGS MOUNTAIN RD"
type input "KARLSBURG RD"
type input "[STREET_ADDRESS]"
type input "236"
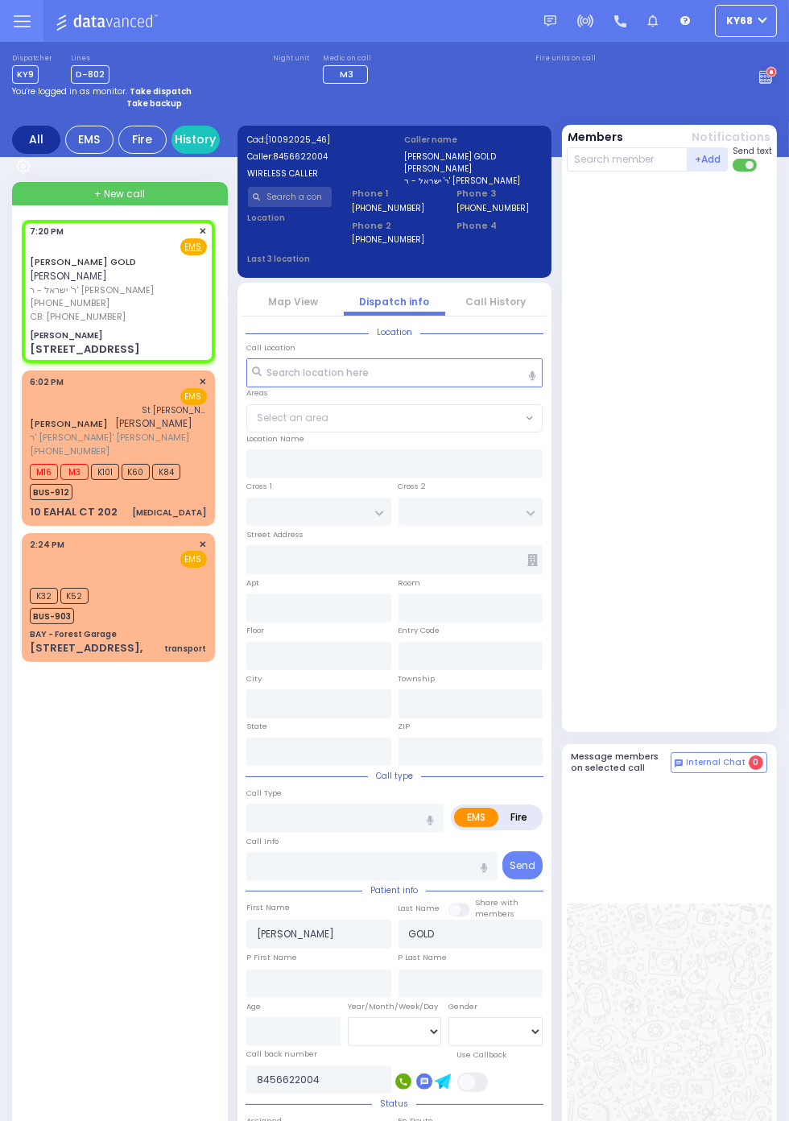
type input "Monroe"
type input "New York"
type input "10950"
select select "SECTION 5"
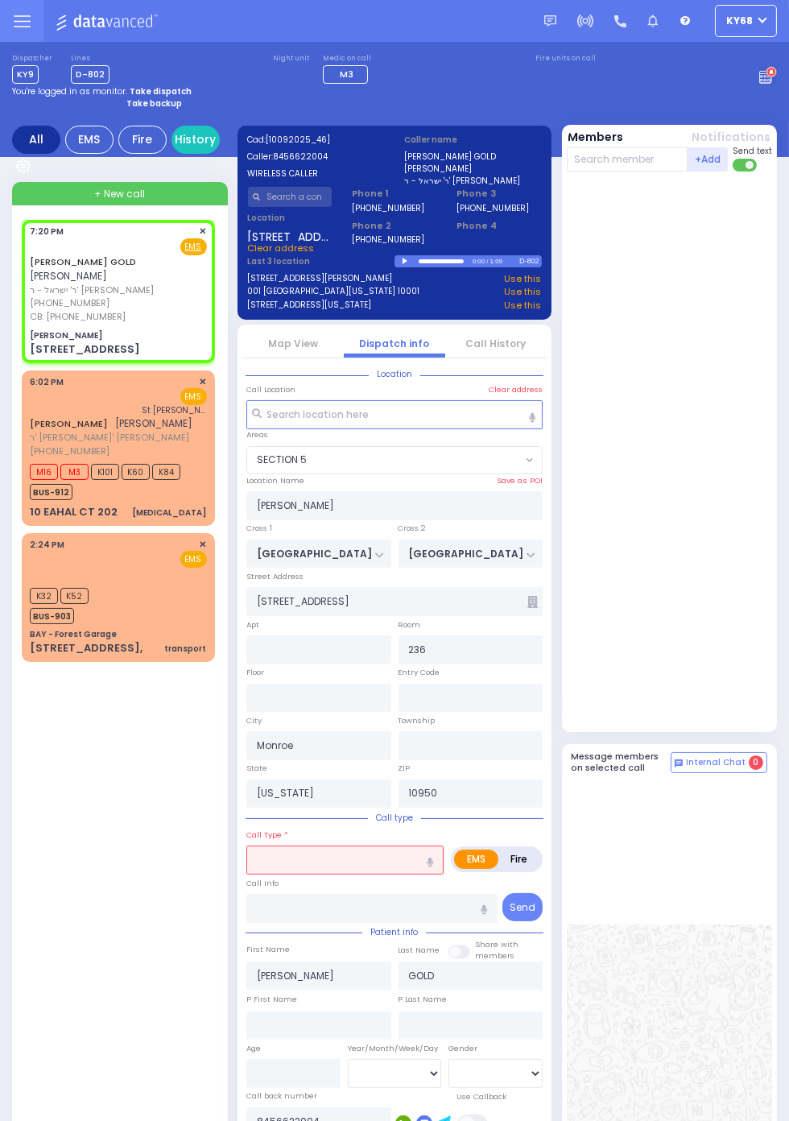
select select
radio input "true"
select select
type input "22"
select select "SECTION 5"
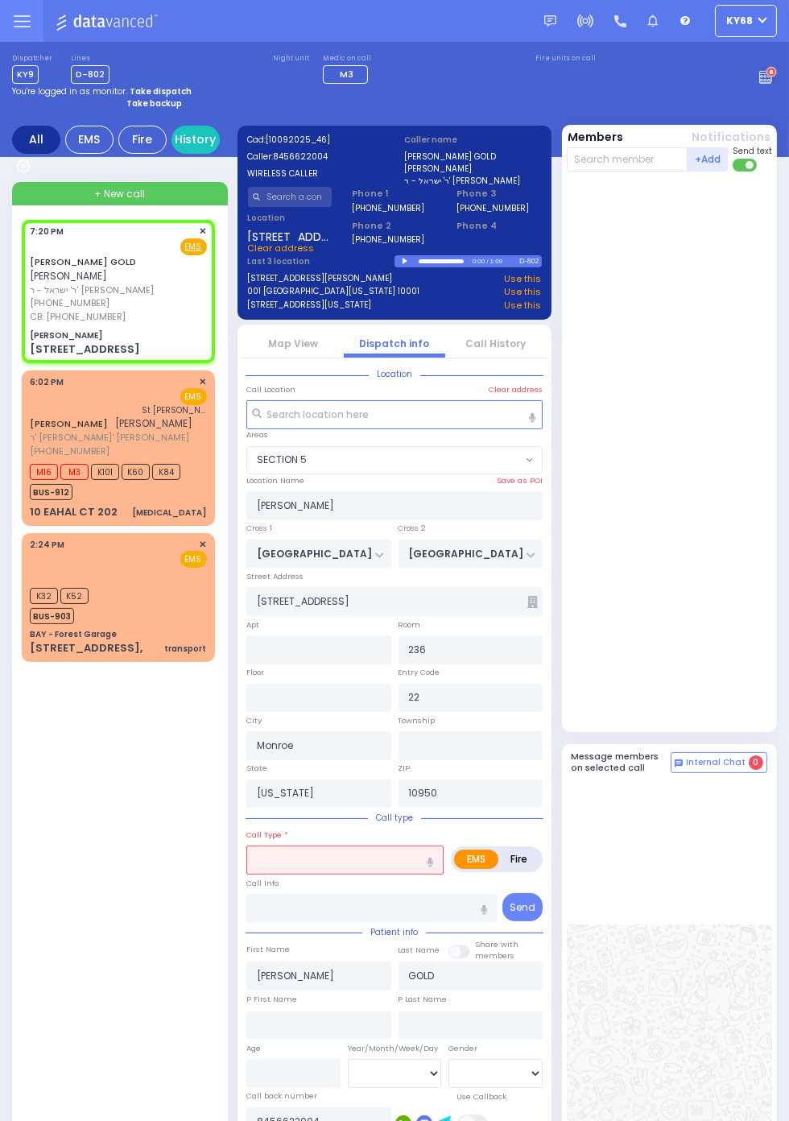
click at [777, 78] on circle at bounding box center [771, 72] width 11 height 11
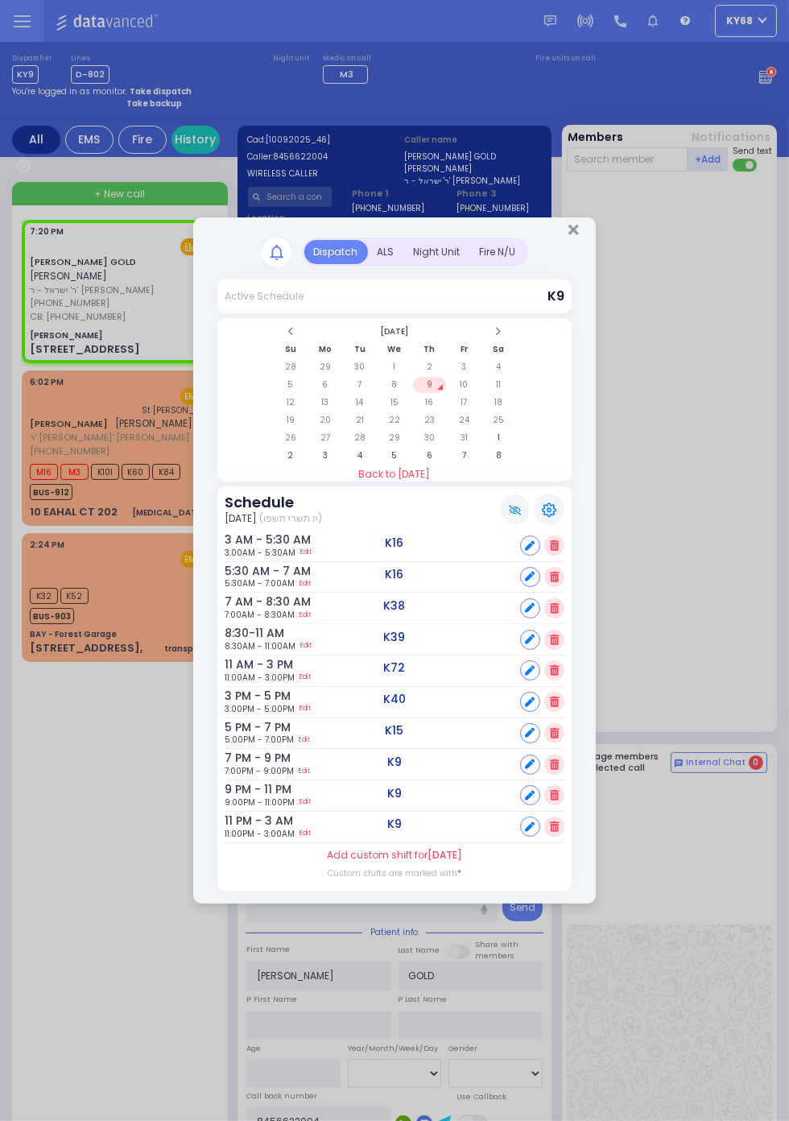
click at [386, 255] on div "ALS" at bounding box center [386, 252] width 36 height 24
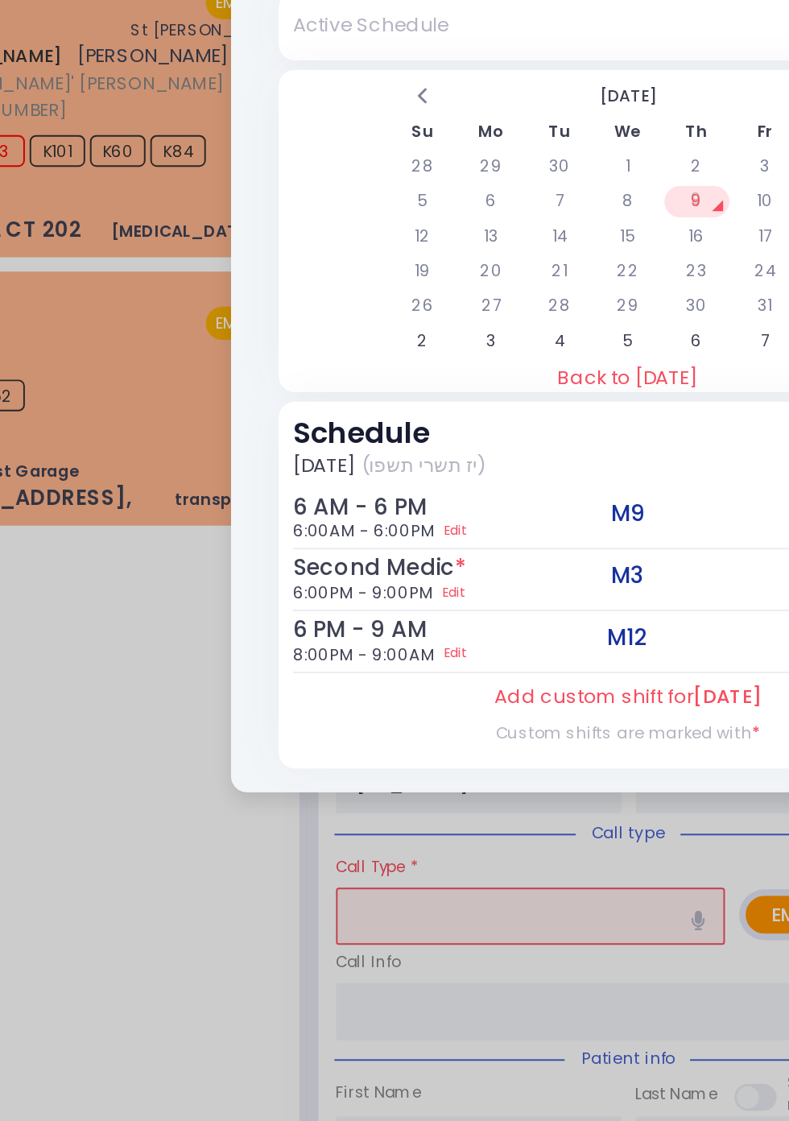
select select
radio input "true"
select select
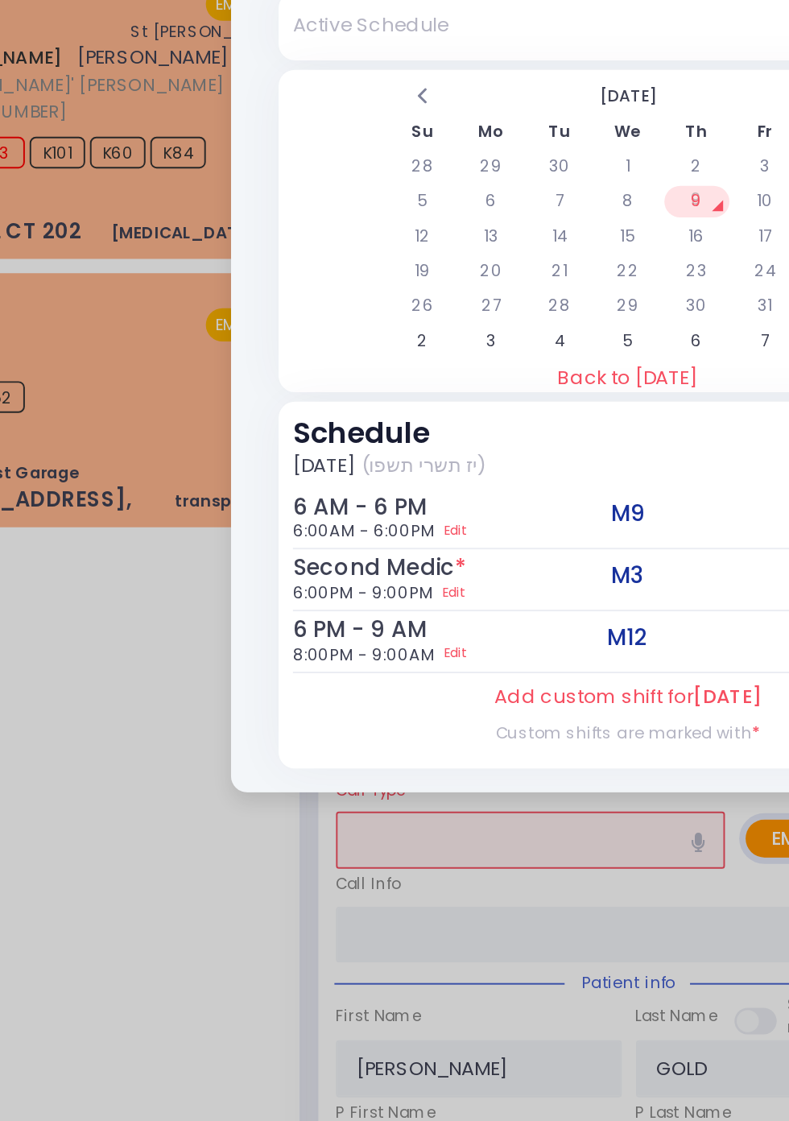
scroll to position [3, 0]
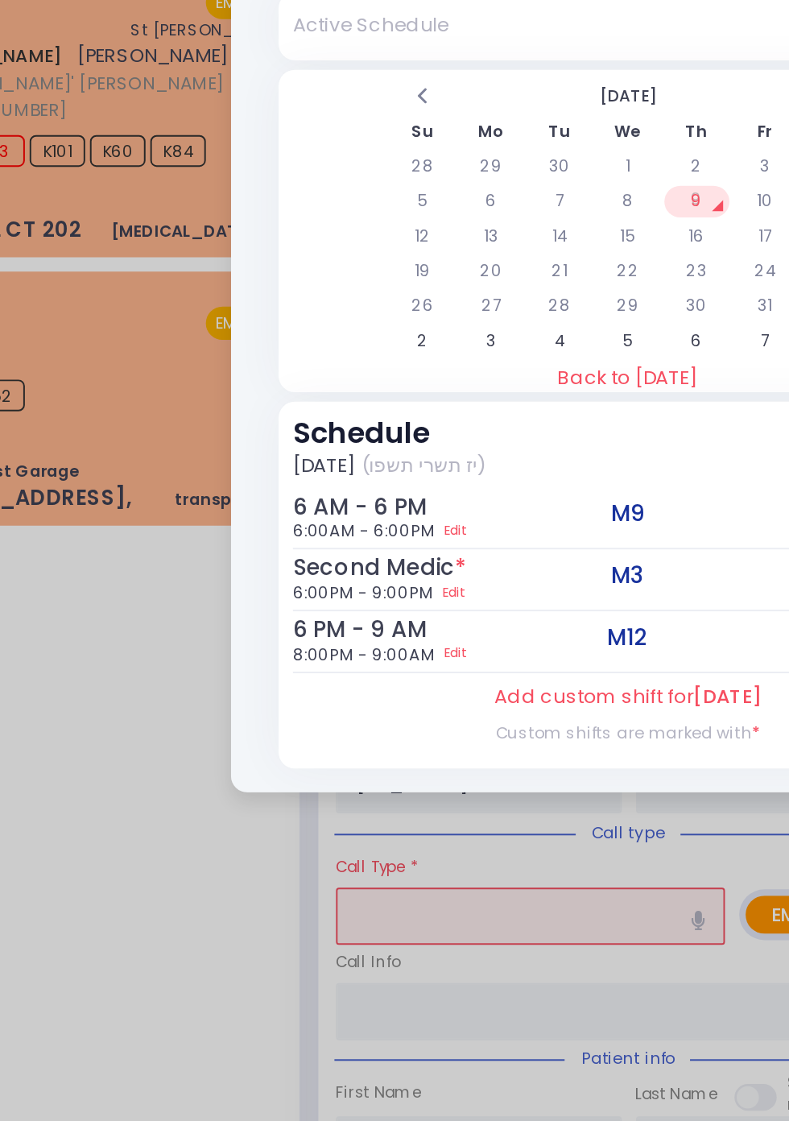
select select "SECTION 5"
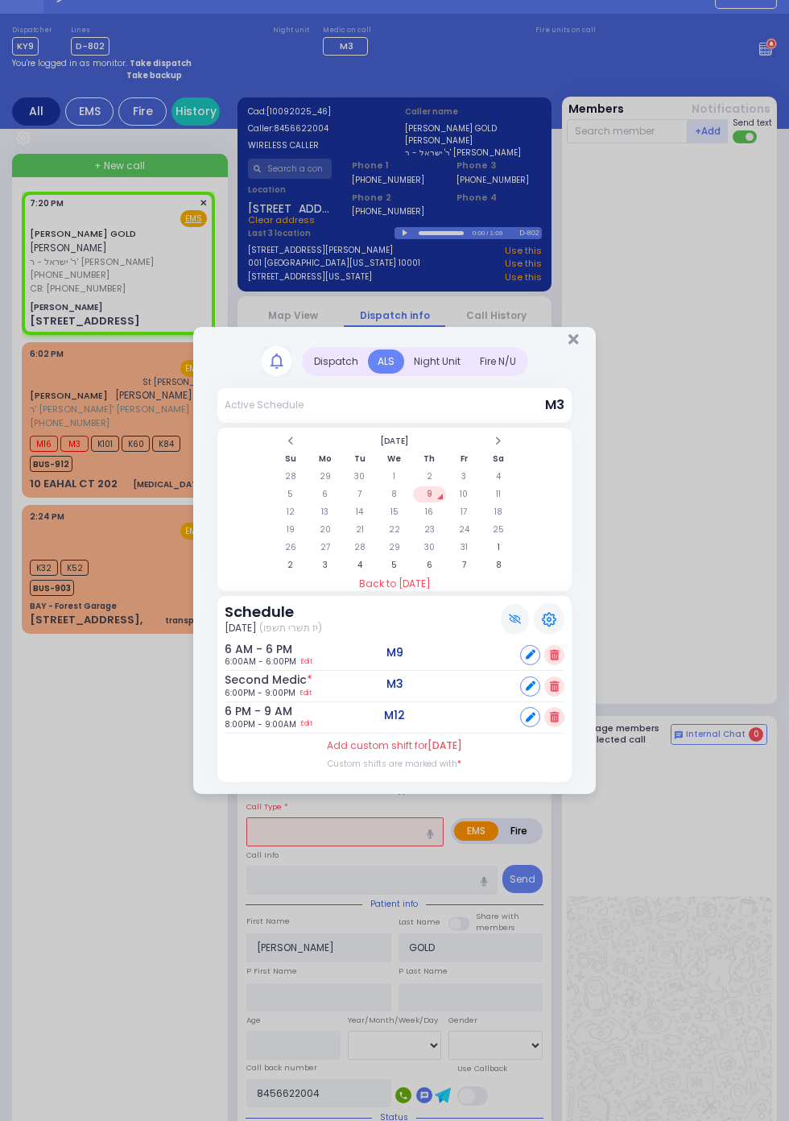
scroll to position [0, 0]
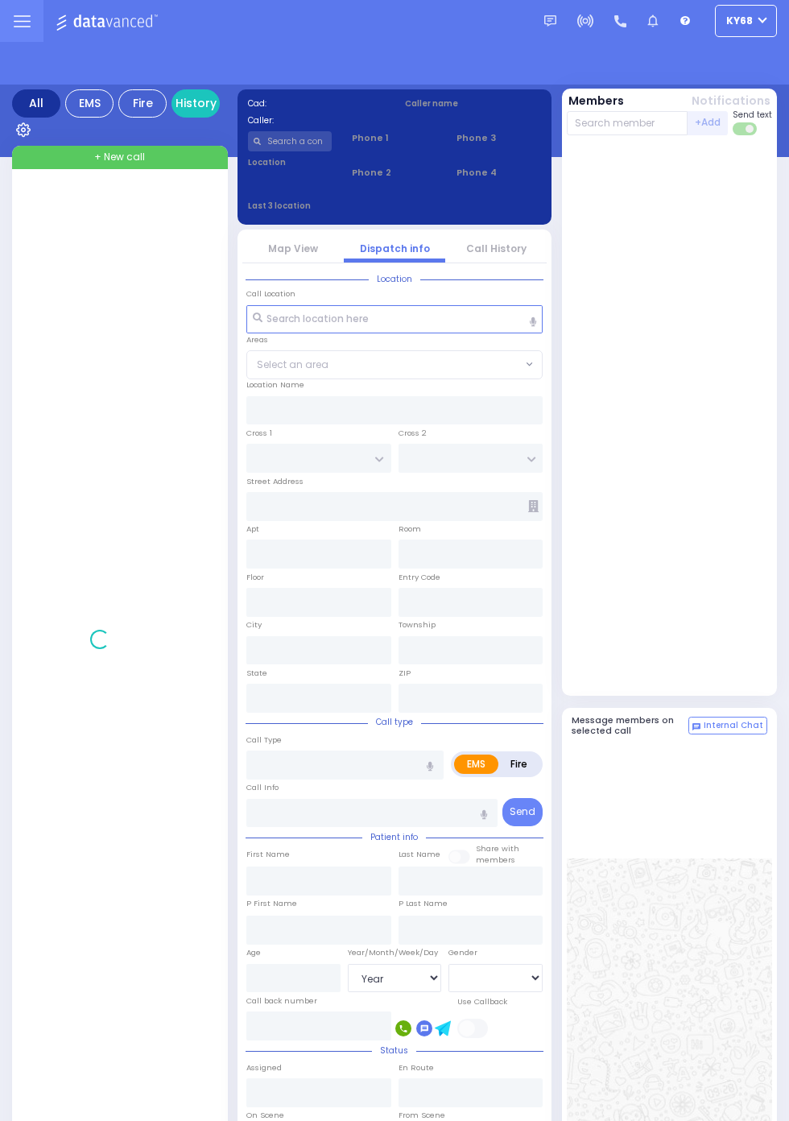
select select "Year"
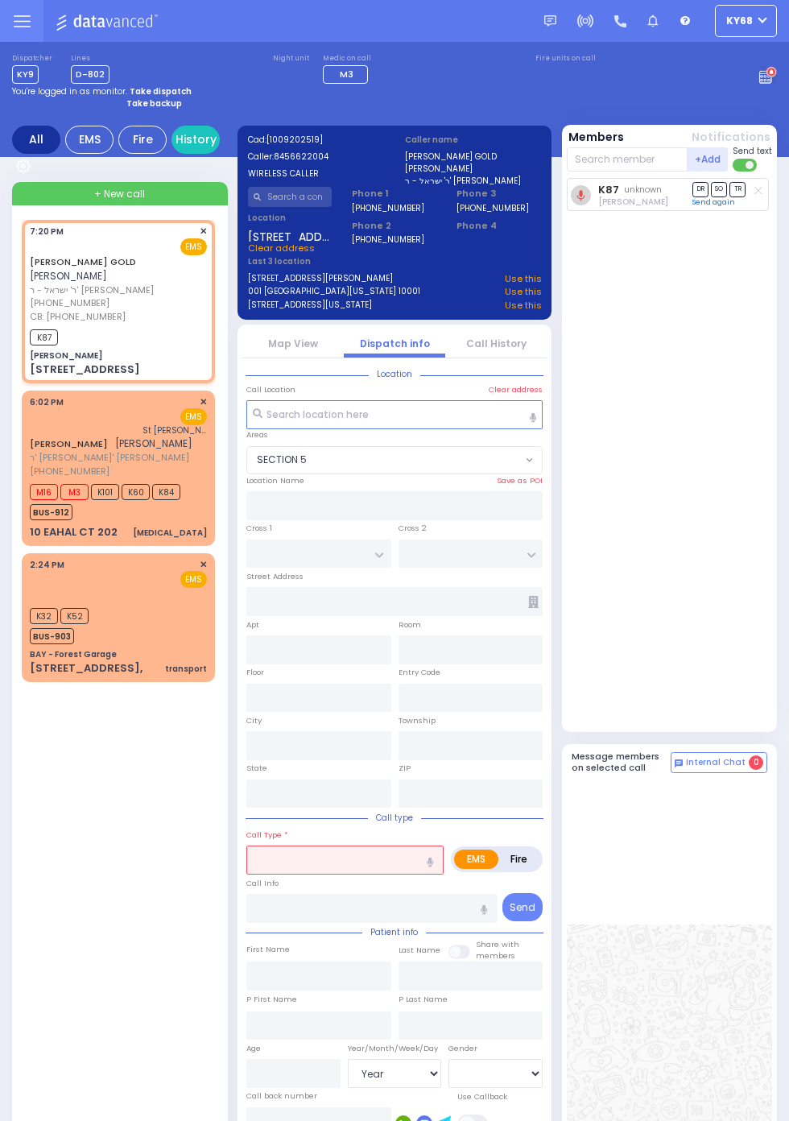
select select "SECTION 5"
type input "[PERSON_NAME]"
type input "SEVEN SPRINGS MOUNTAIN RD"
type input "KARLSBURG RD"
type input "[STREET_ADDRESS]"
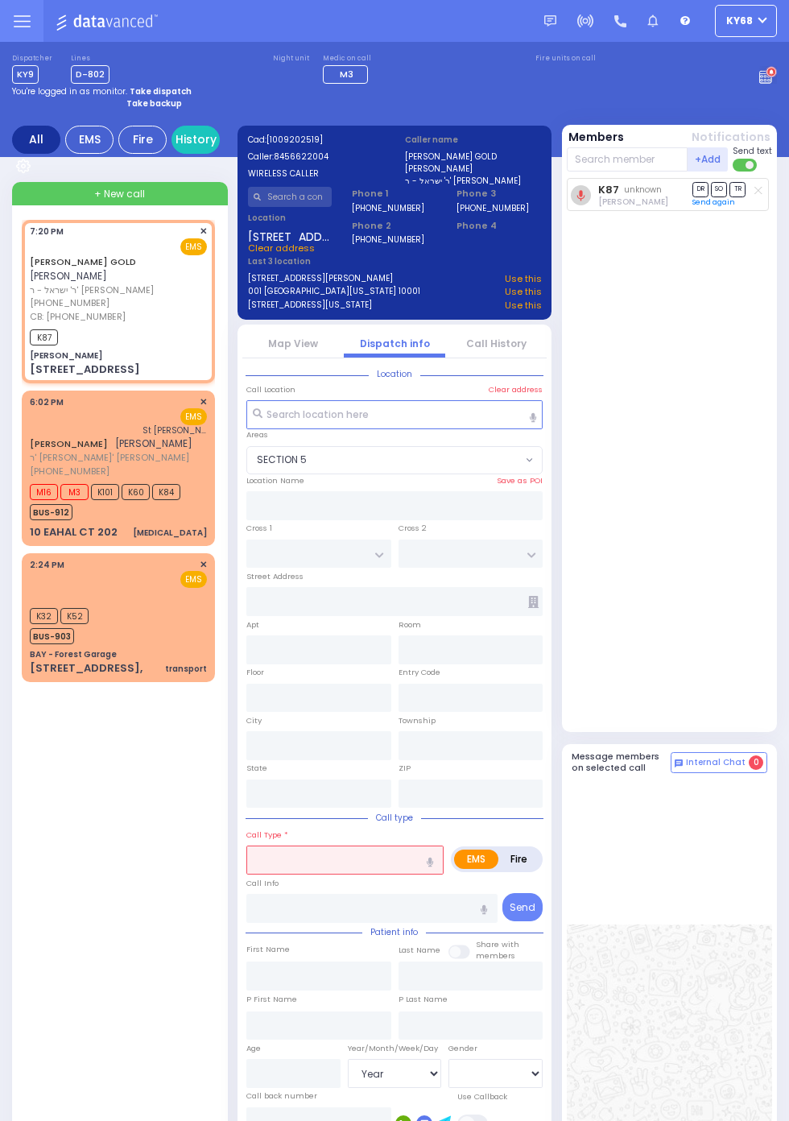
type input "236"
type input "22"
type input "Monroe"
type input "[US_STATE]"
type input "10950"
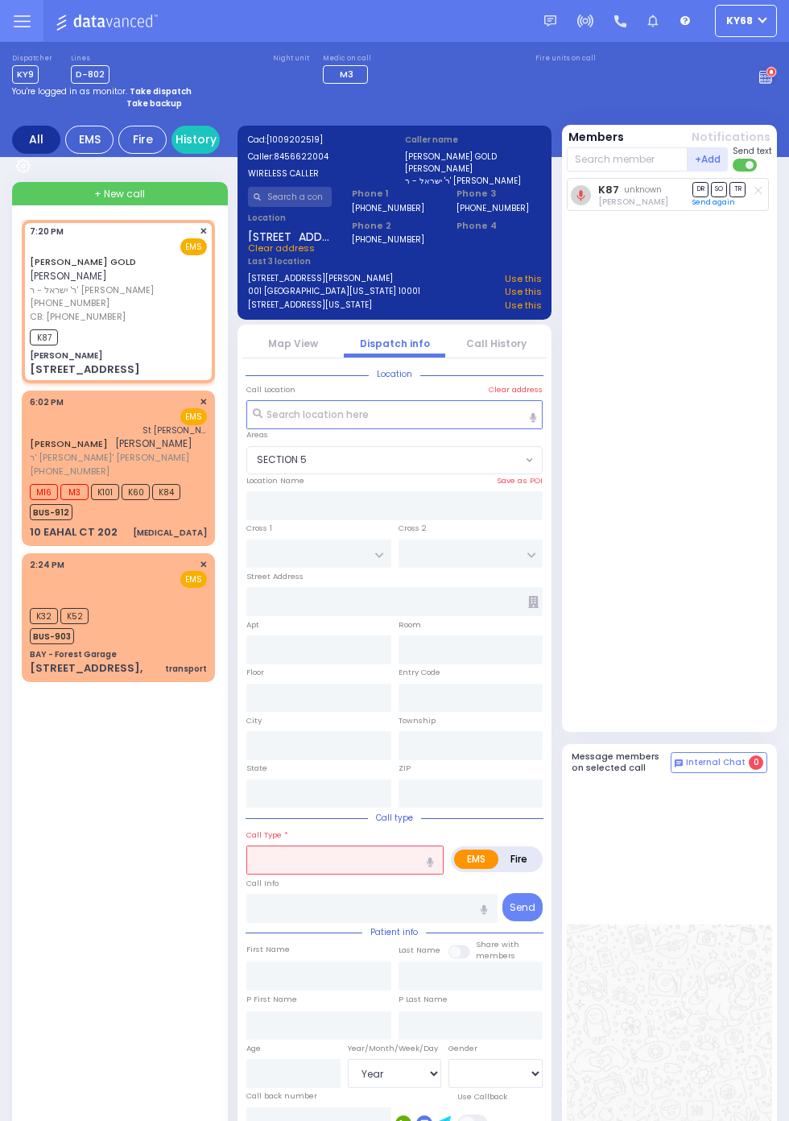
radio input "true"
type input "[PERSON_NAME]"
type input "GOLD"
select select
type input "8456622004"
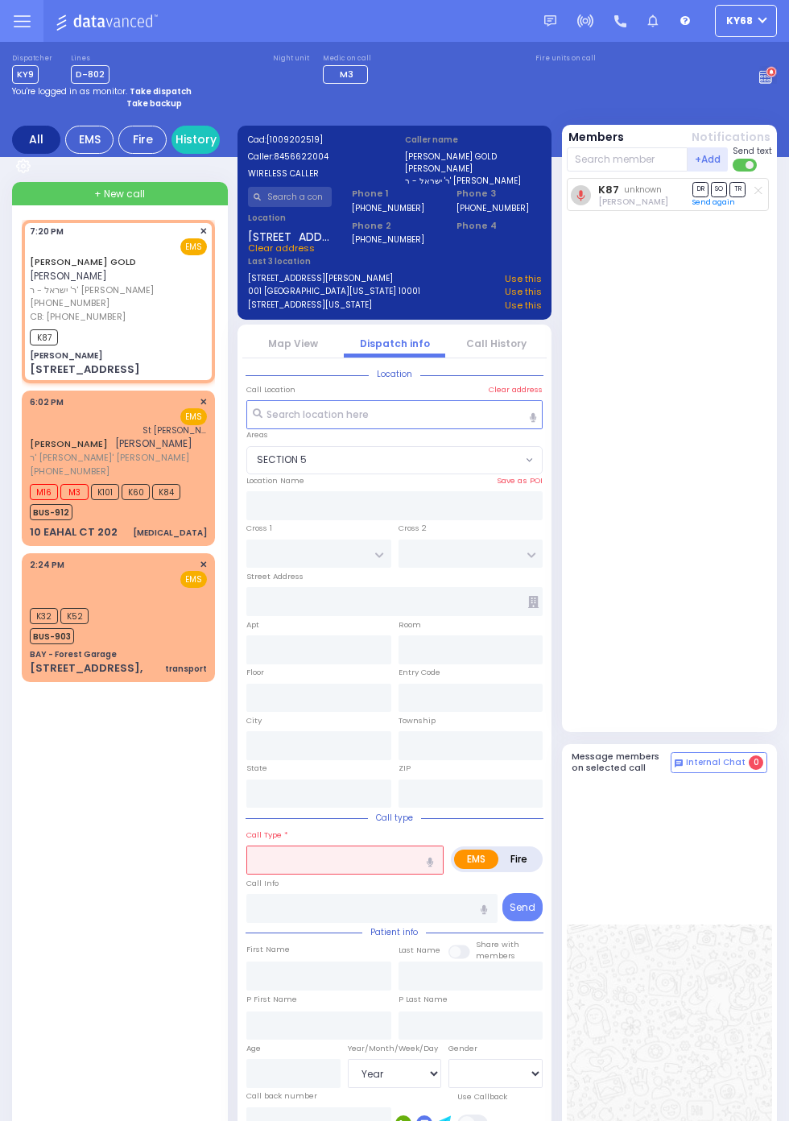
type input "19:20"
type input "19:22"
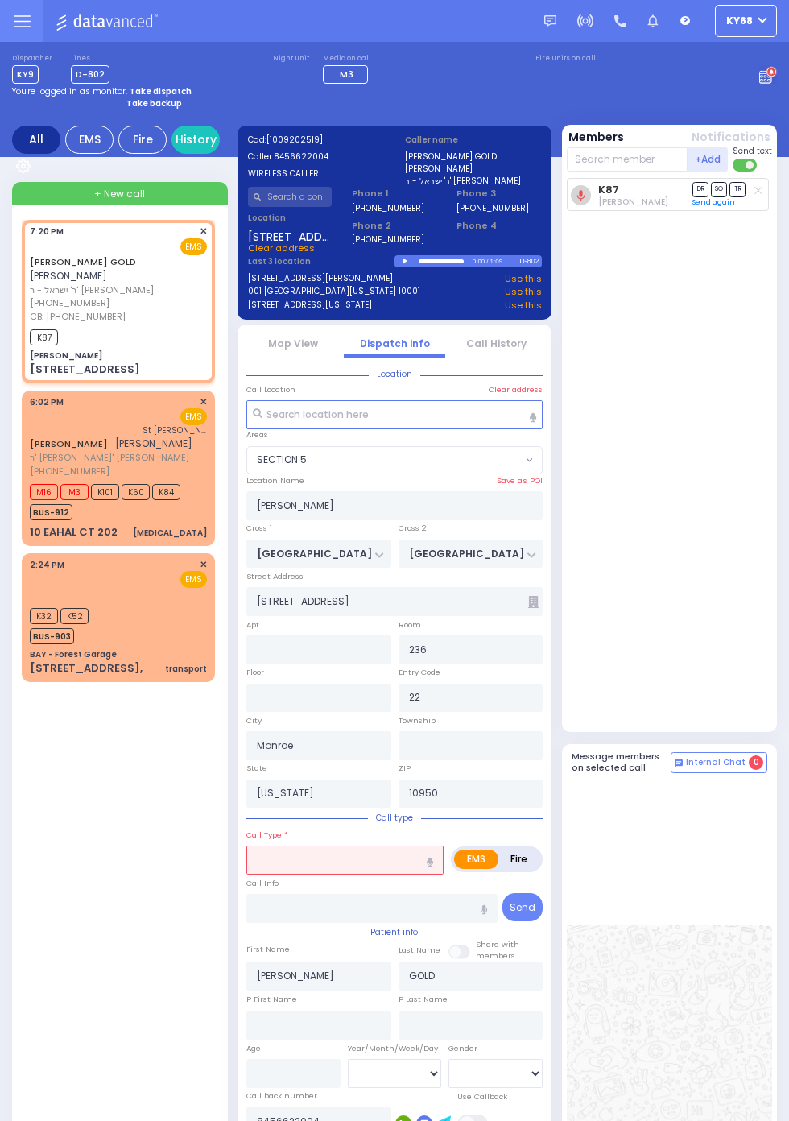
click at [772, 68] on circle at bounding box center [771, 73] width 10 height 10
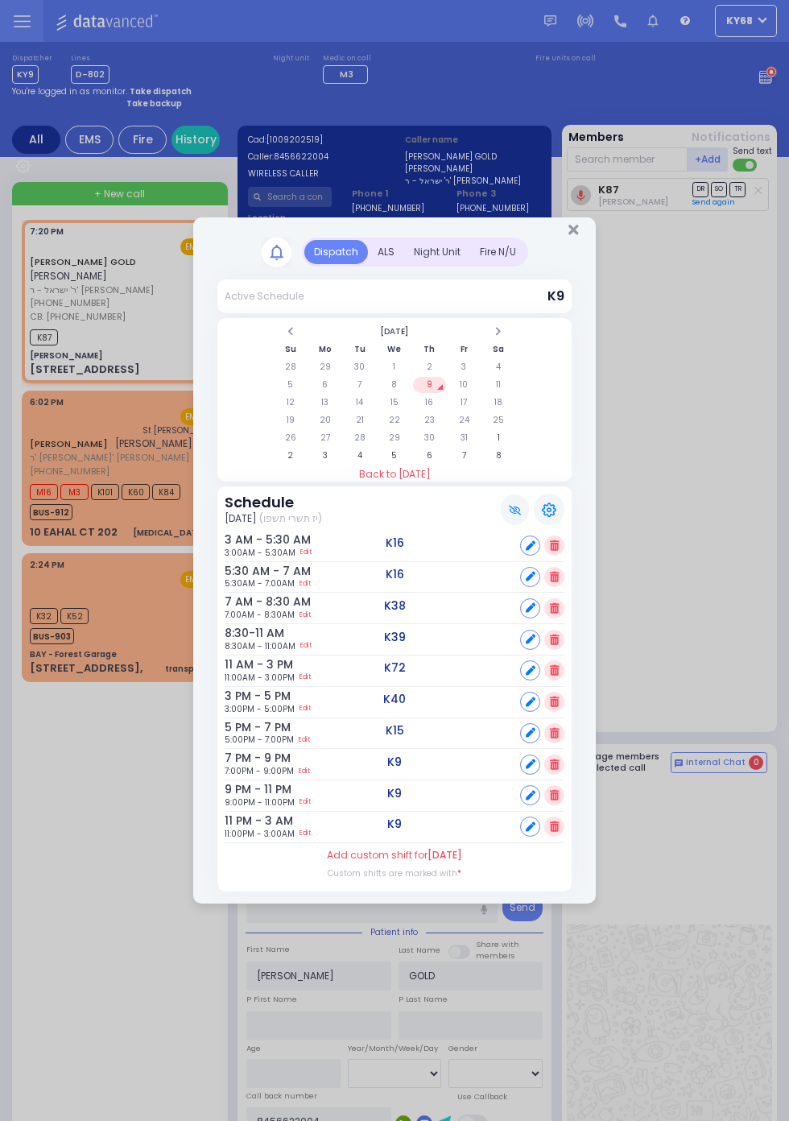
click at [404, 264] on div "ALS" at bounding box center [386, 252] width 36 height 24
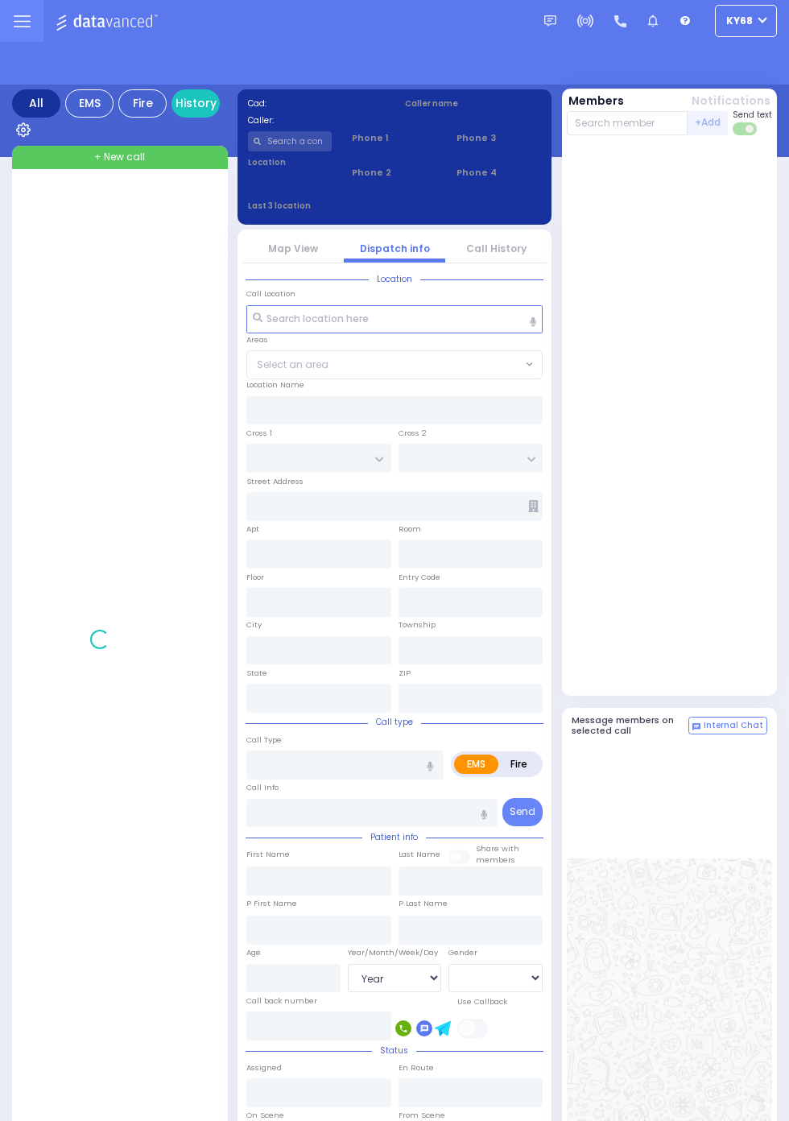
select select "Year"
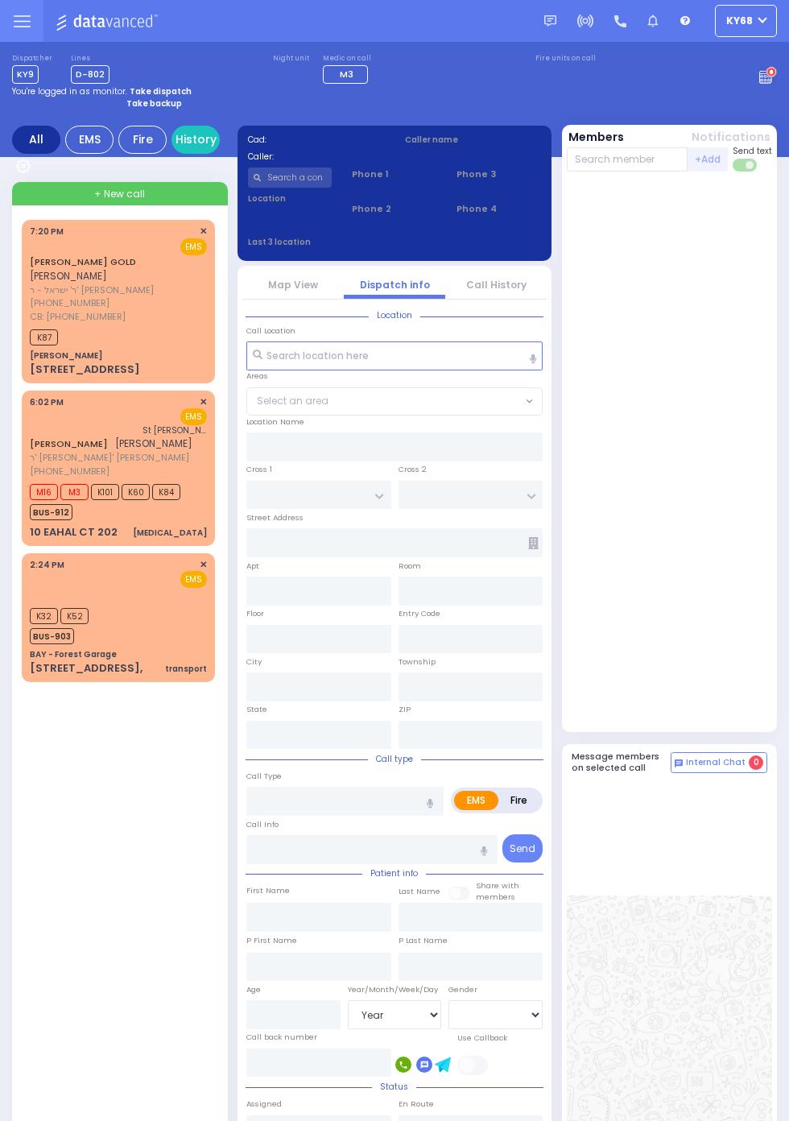
click at [760, 72] on rect at bounding box center [765, 78] width 12 height 12
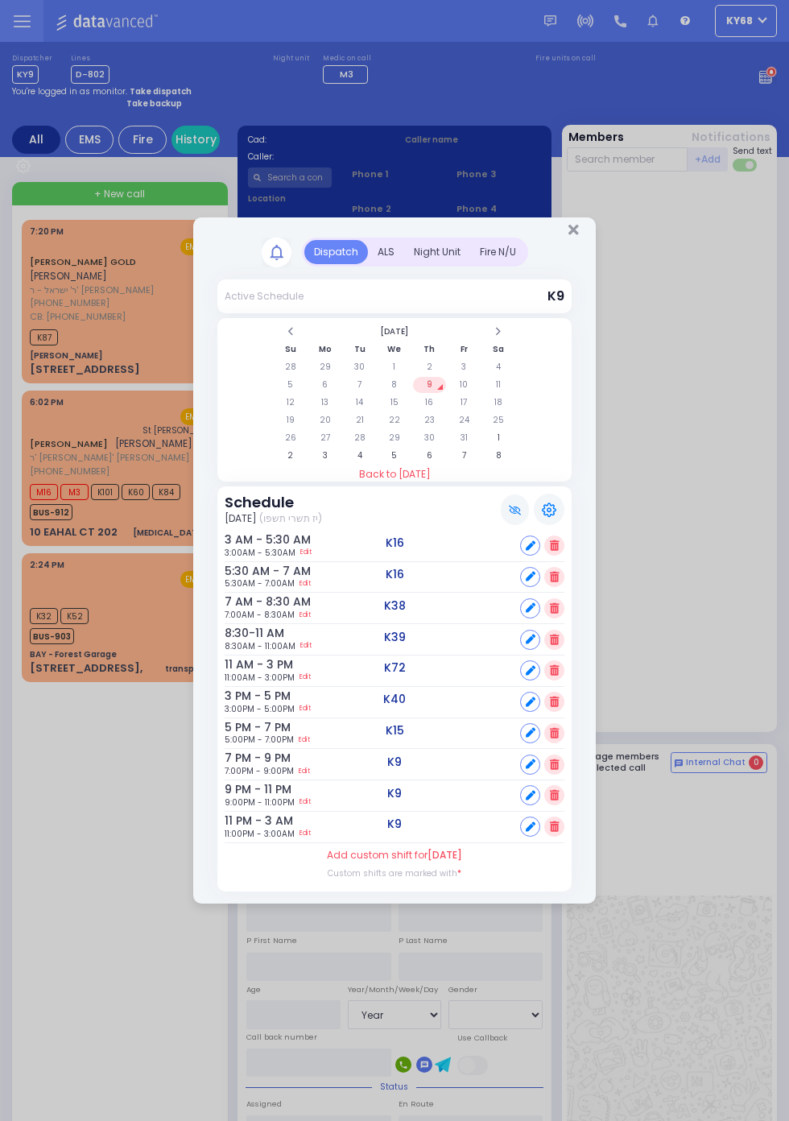
click at [388, 249] on div "ALS" at bounding box center [386, 252] width 36 height 24
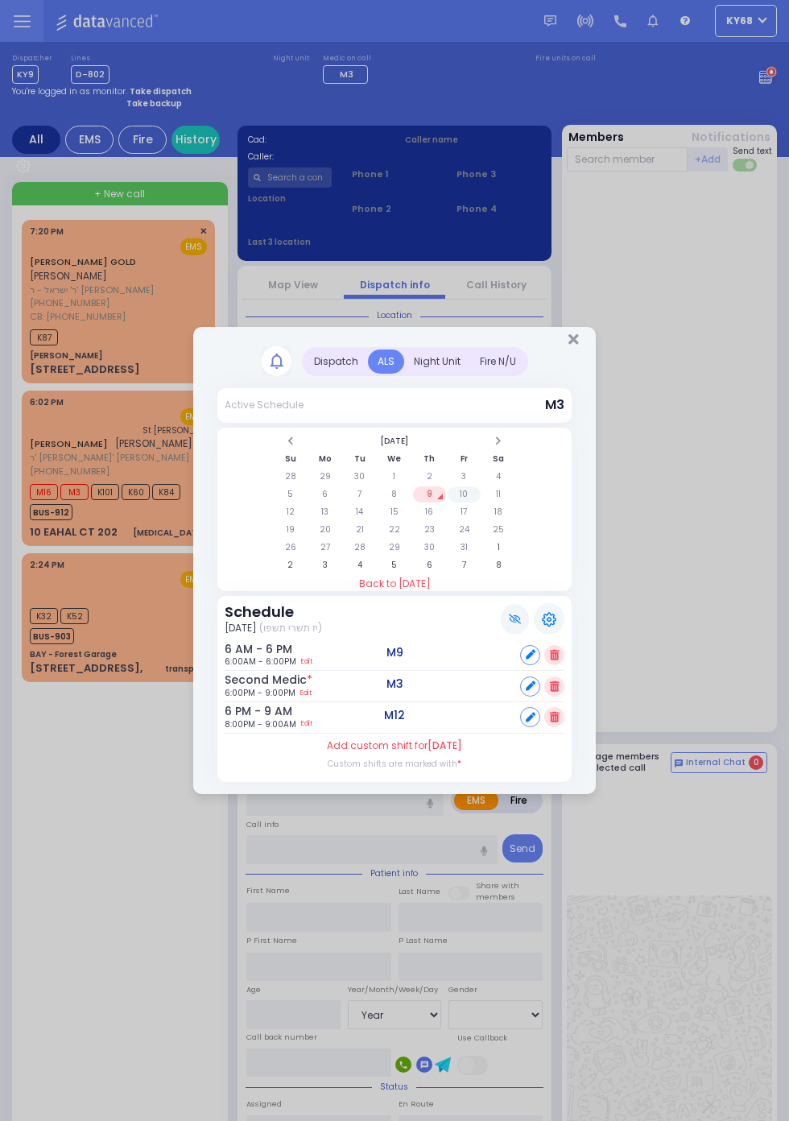
click at [481, 502] on td "10" at bounding box center [464, 494] width 33 height 16
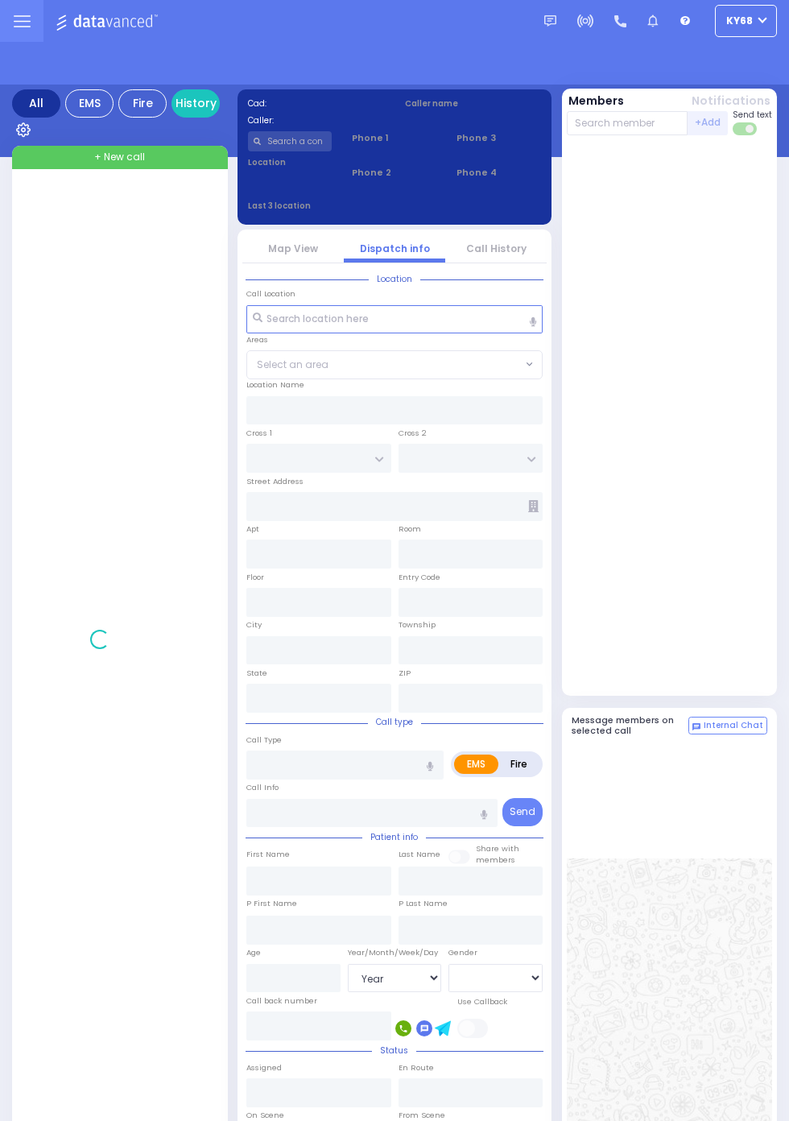
select select "Year"
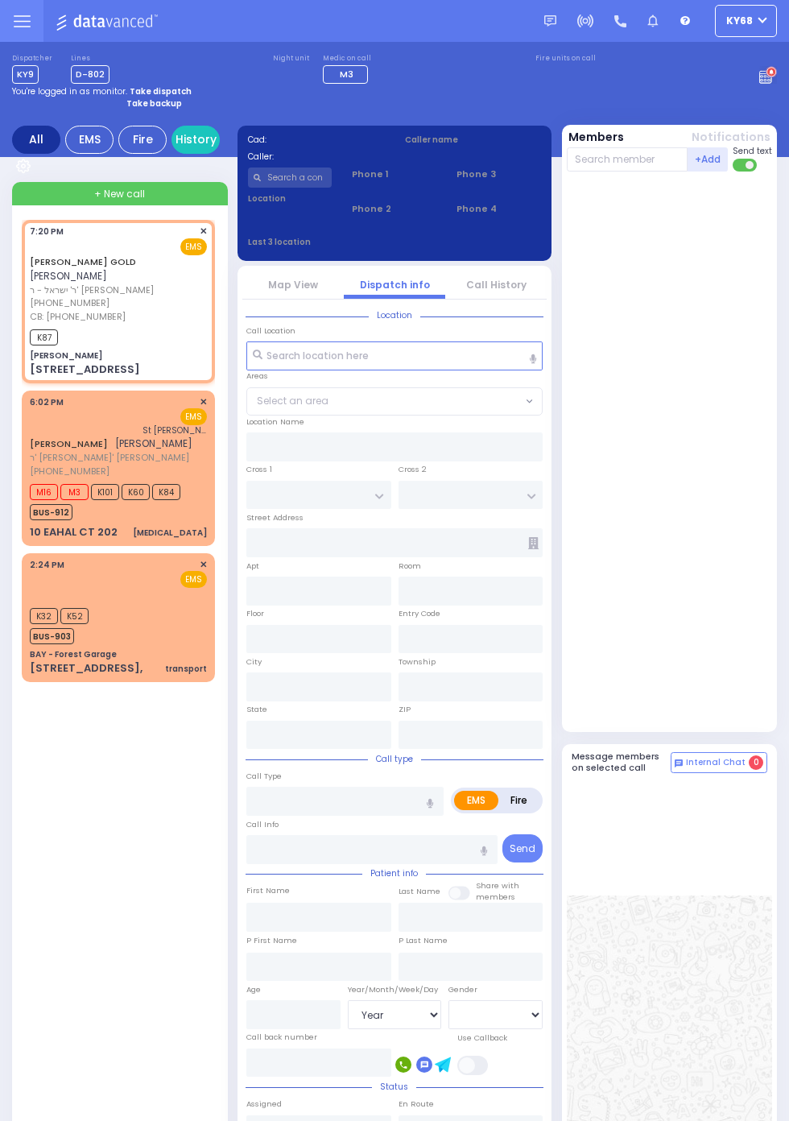
select select
radio input "true"
type input "SHMIEL ZANVIL"
type input "GOLD"
select select
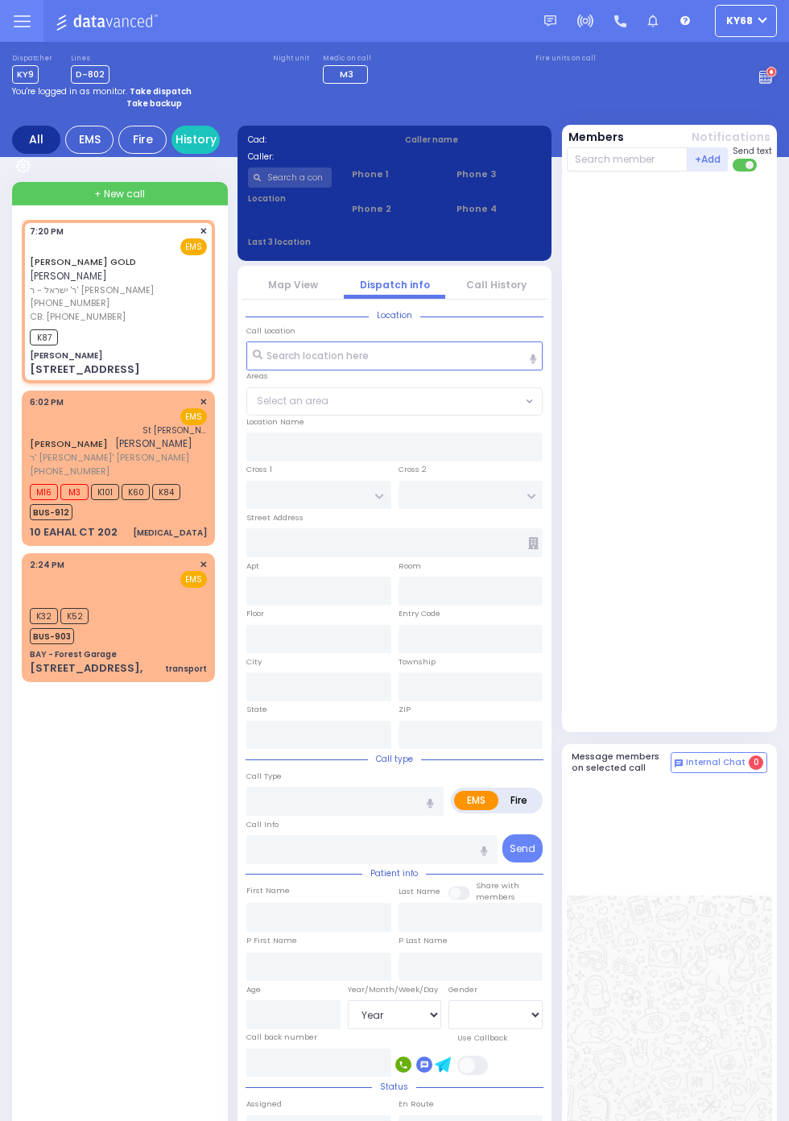
type input "8456622004"
type input "19:20"
type input "19:22"
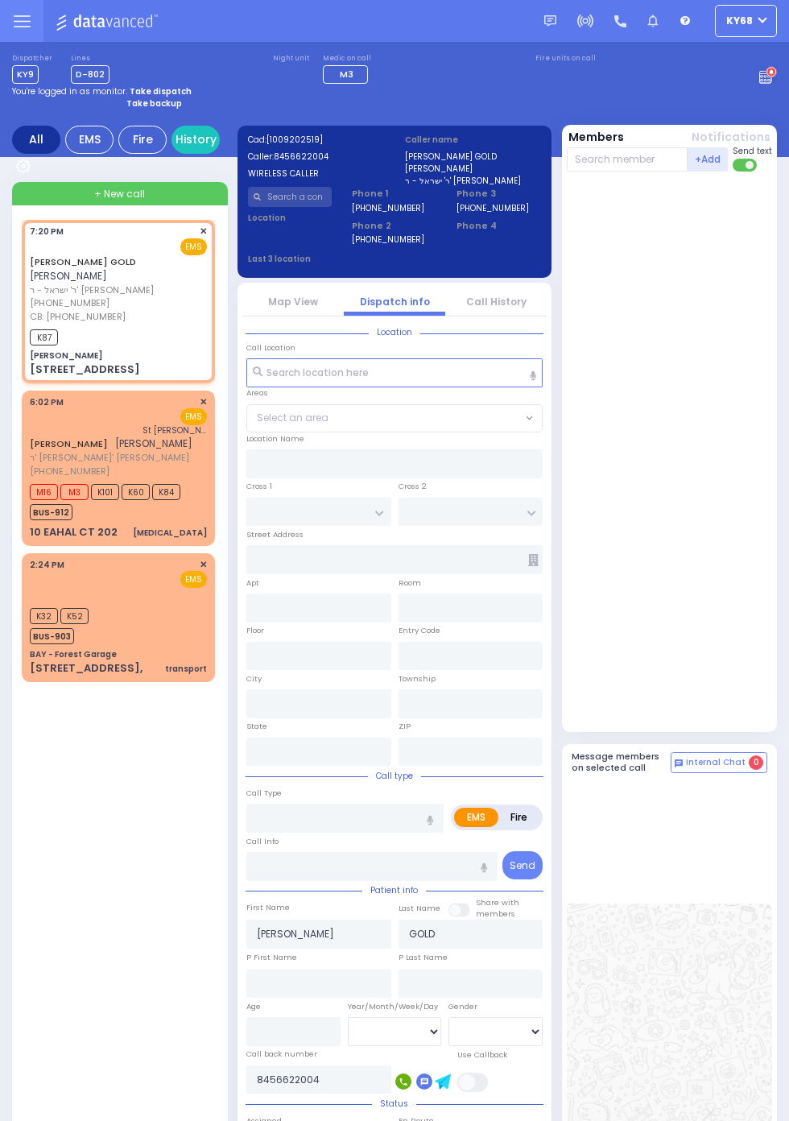
type input "[PERSON_NAME]"
type input "SEVEN SPRINGS MOUNTAIN RD"
type input "KARLSBURG RD"
type input "[STREET_ADDRESS]"
type input "236"
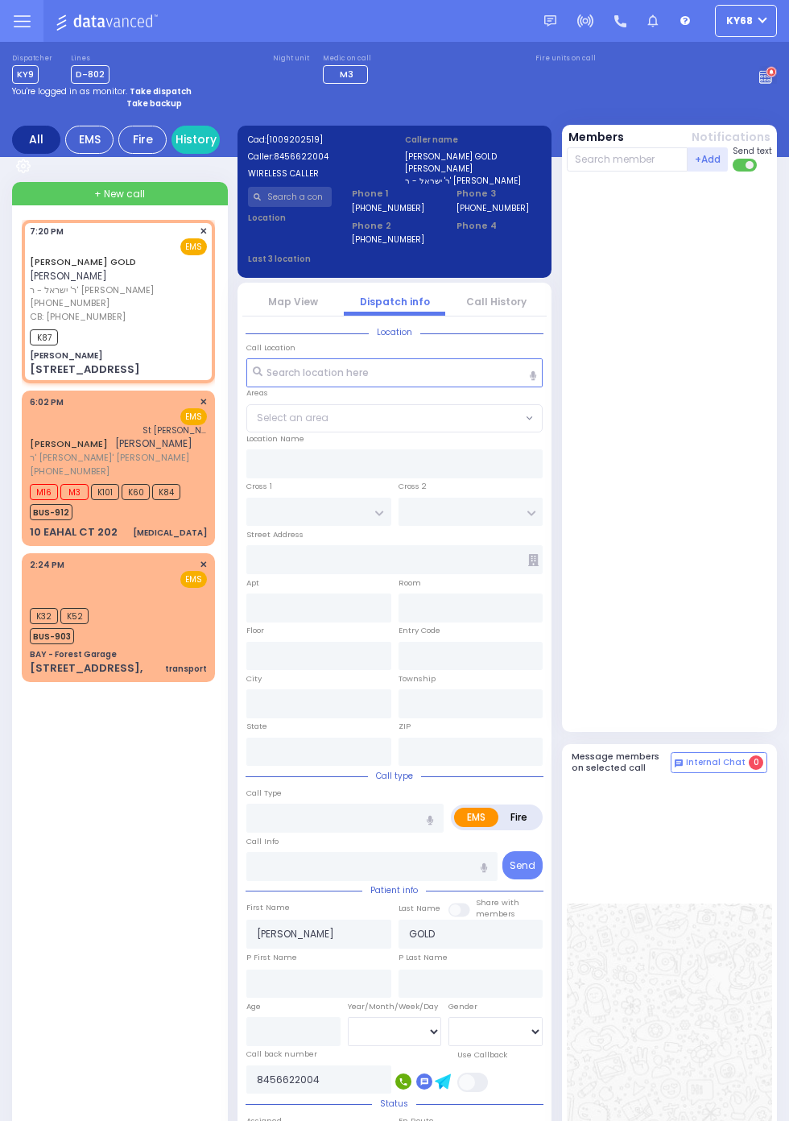
type input "22"
type input "Monroe"
type input "New York"
type input "10950"
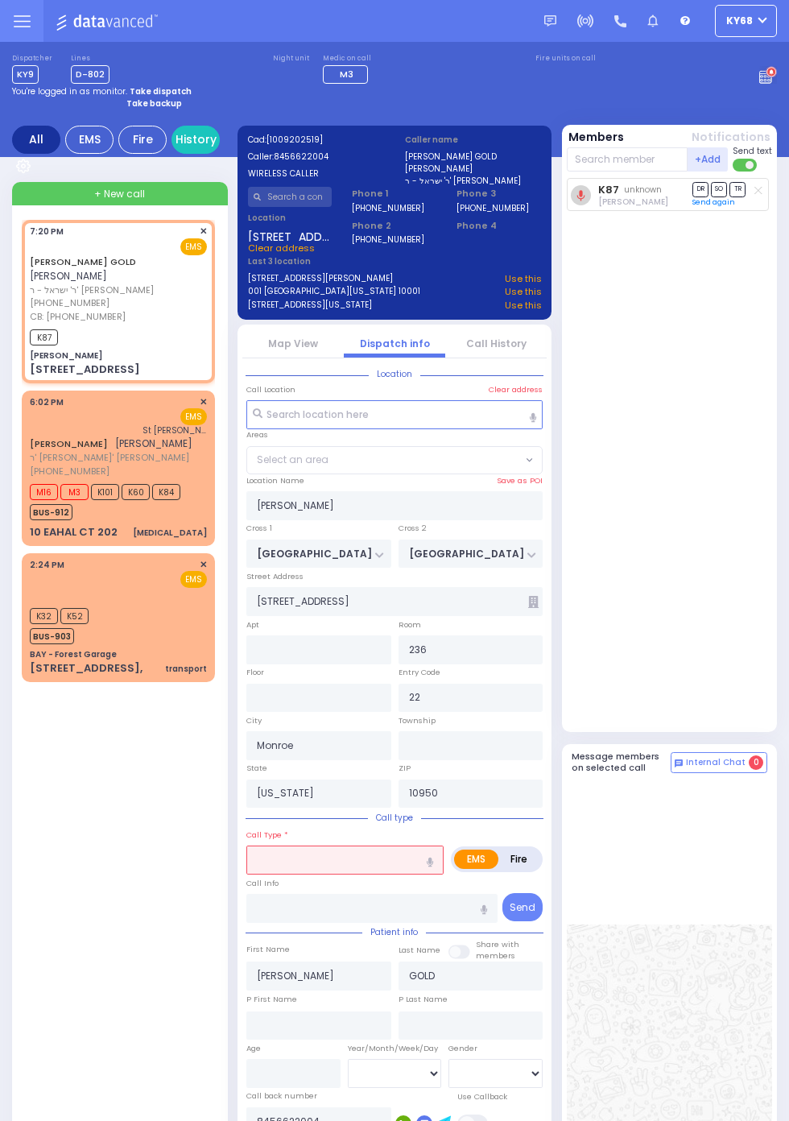
select select "SECTION 5"
select select
type input "bill"
radio input "true"
select select
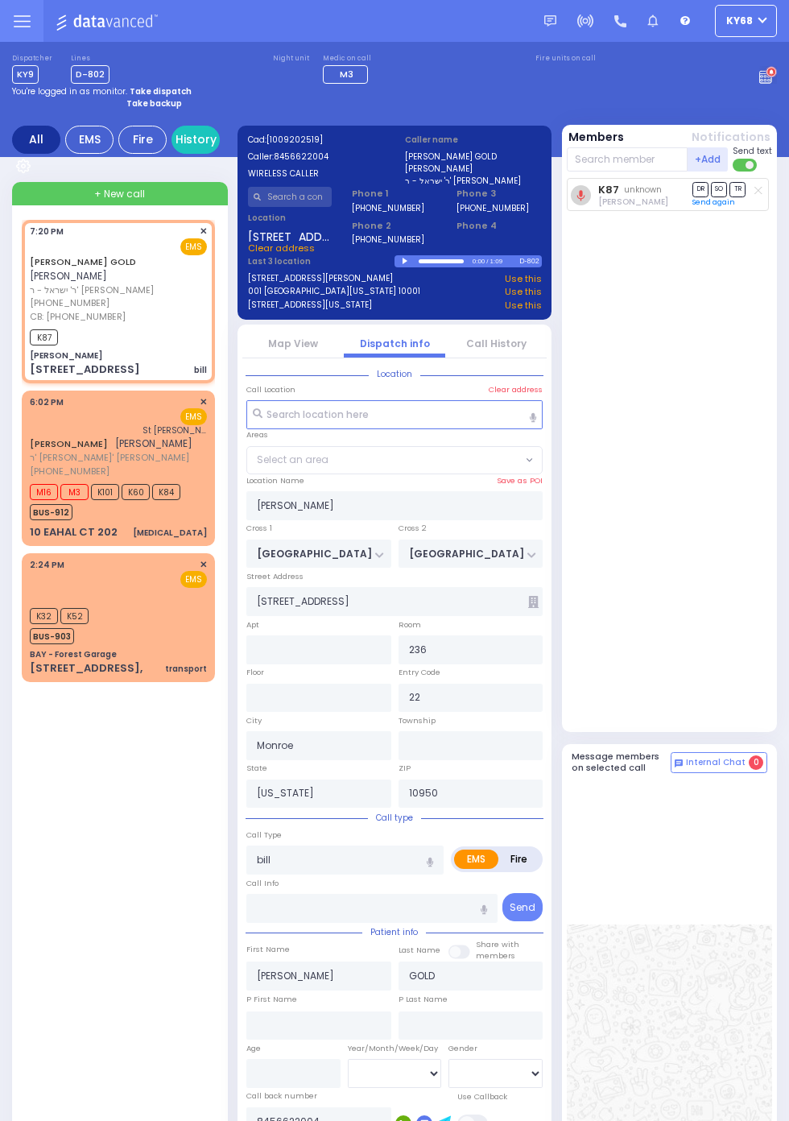
select select "SECTION 5"
select select
type input "billiy ru"
radio input "true"
select select
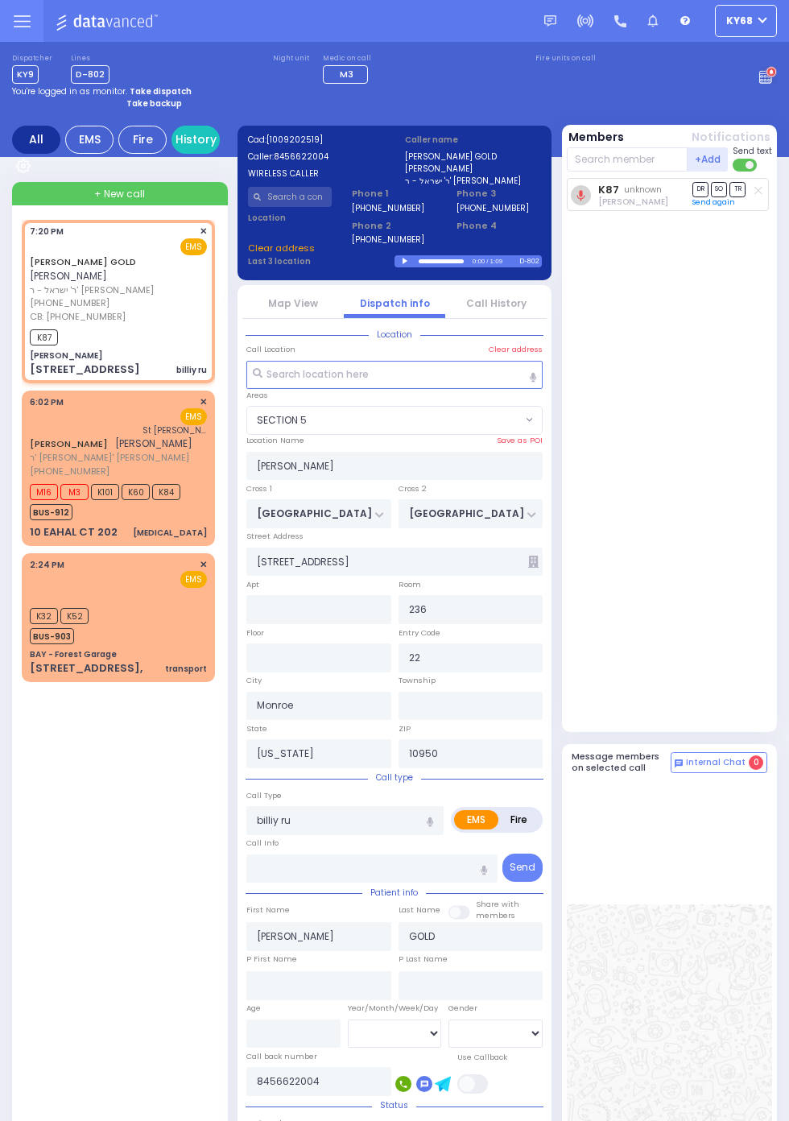
select select "SECTION 5"
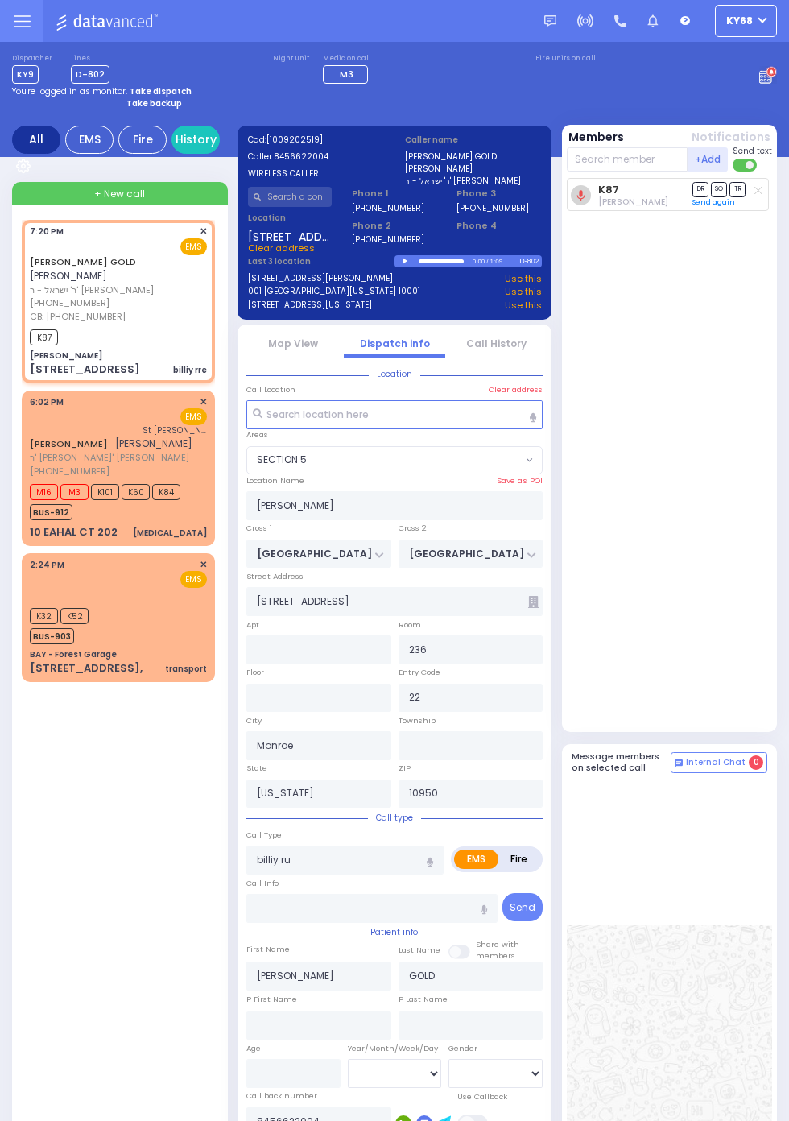
select select
type input "billiy rre"
radio input "true"
select select
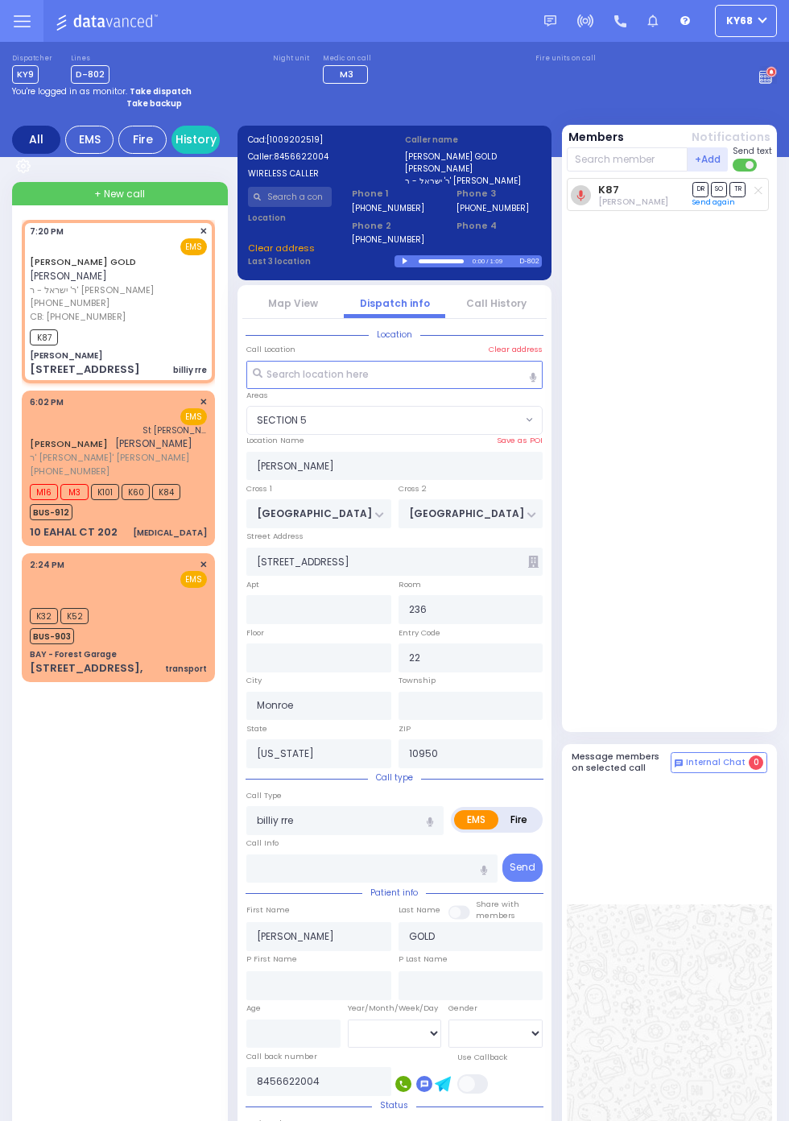
select select "SECTION 5"
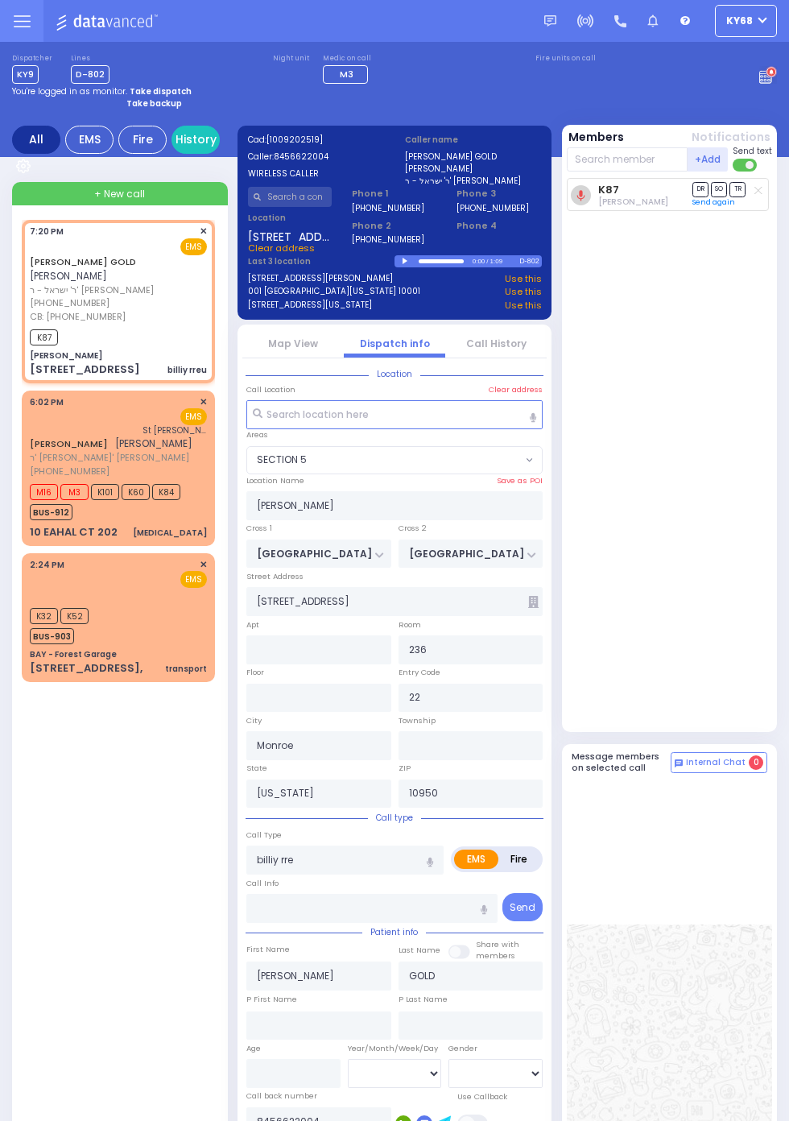
select select
type input "billiy rreu"
radio input "true"
select select
select select "SECTION 5"
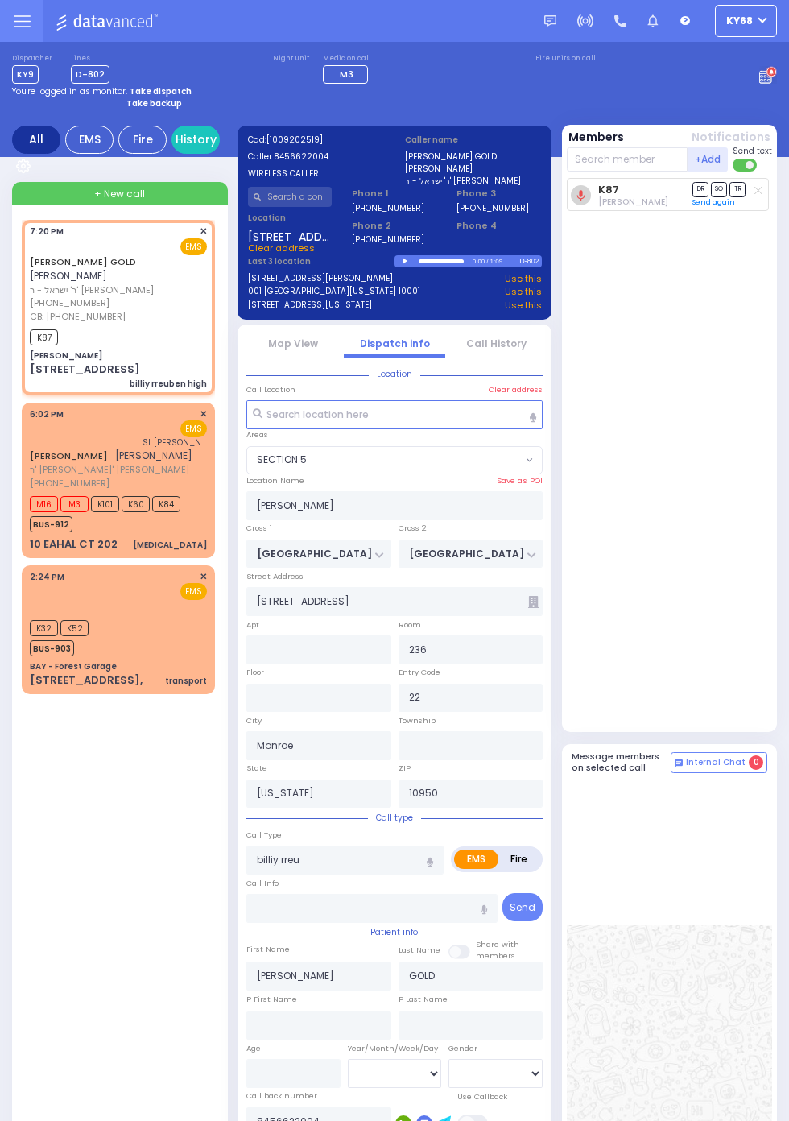
select select
type input "billiy rreuben high"
radio input "true"
select select
select select "SECTION 5"
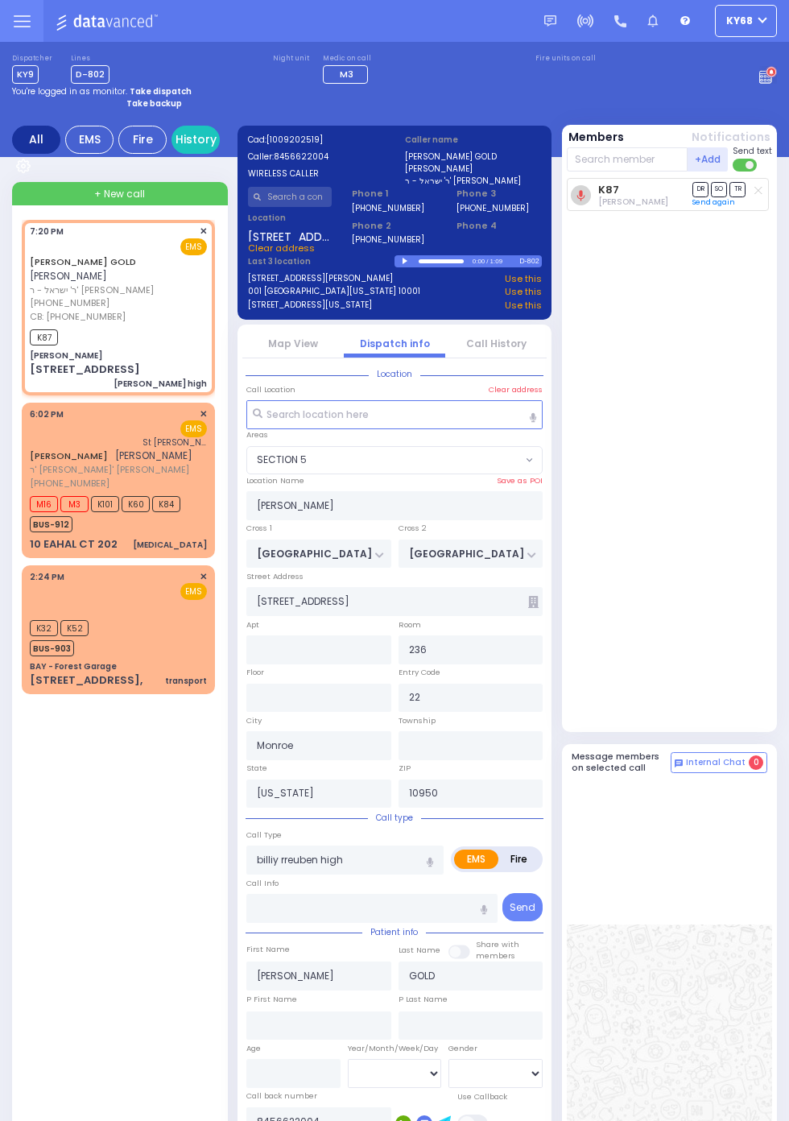
select select
type input "[PERSON_NAME] high"
radio input "true"
select select
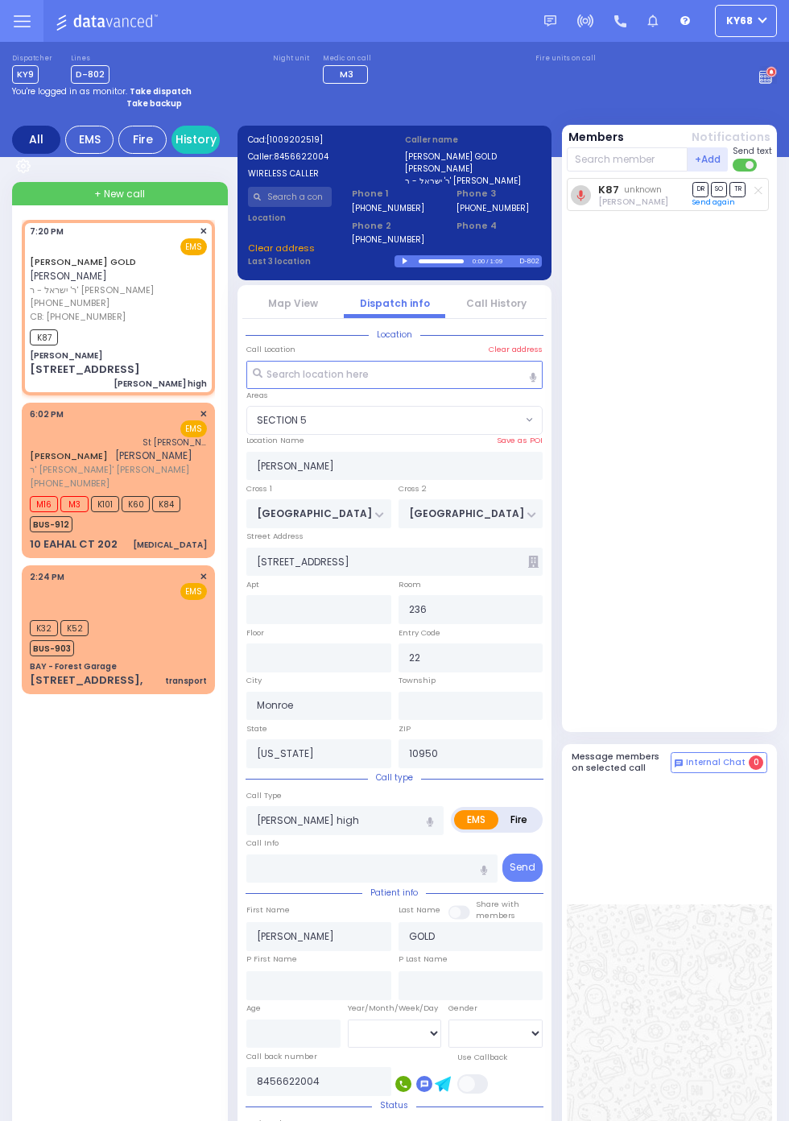
select select
radio input "true"
select select
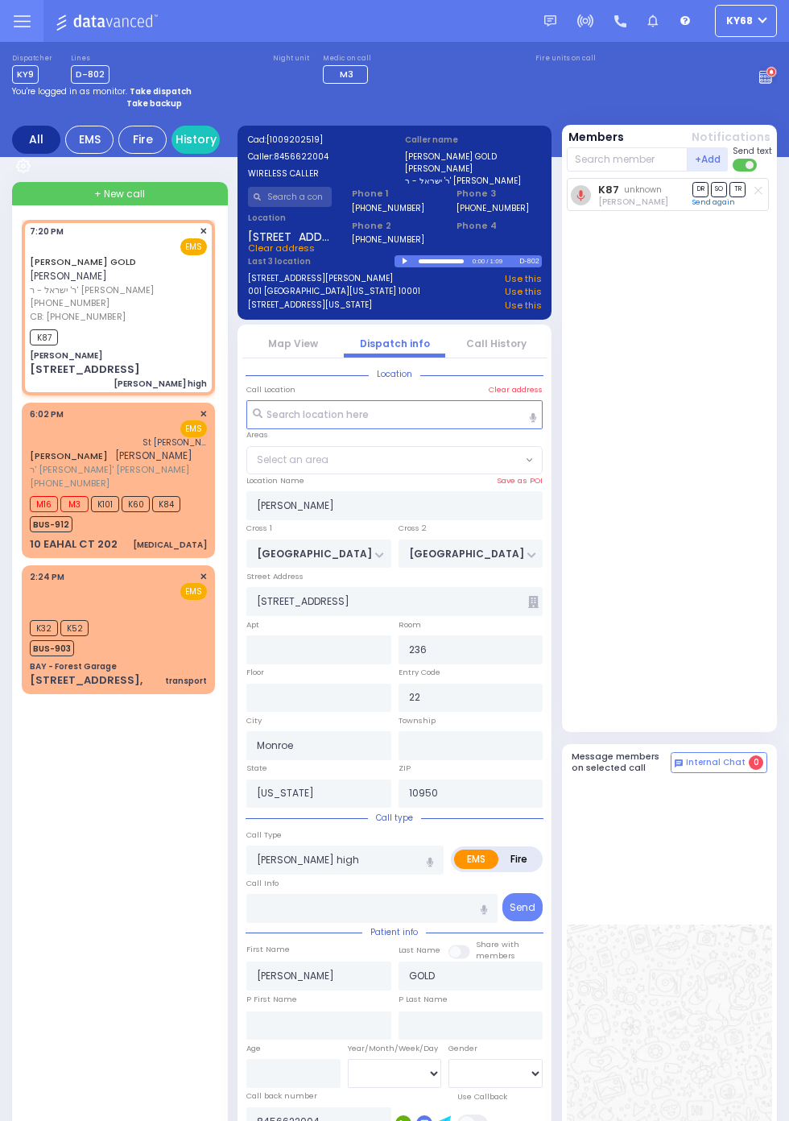
select select "SECTION 5"
select select
radio input "true"
select select
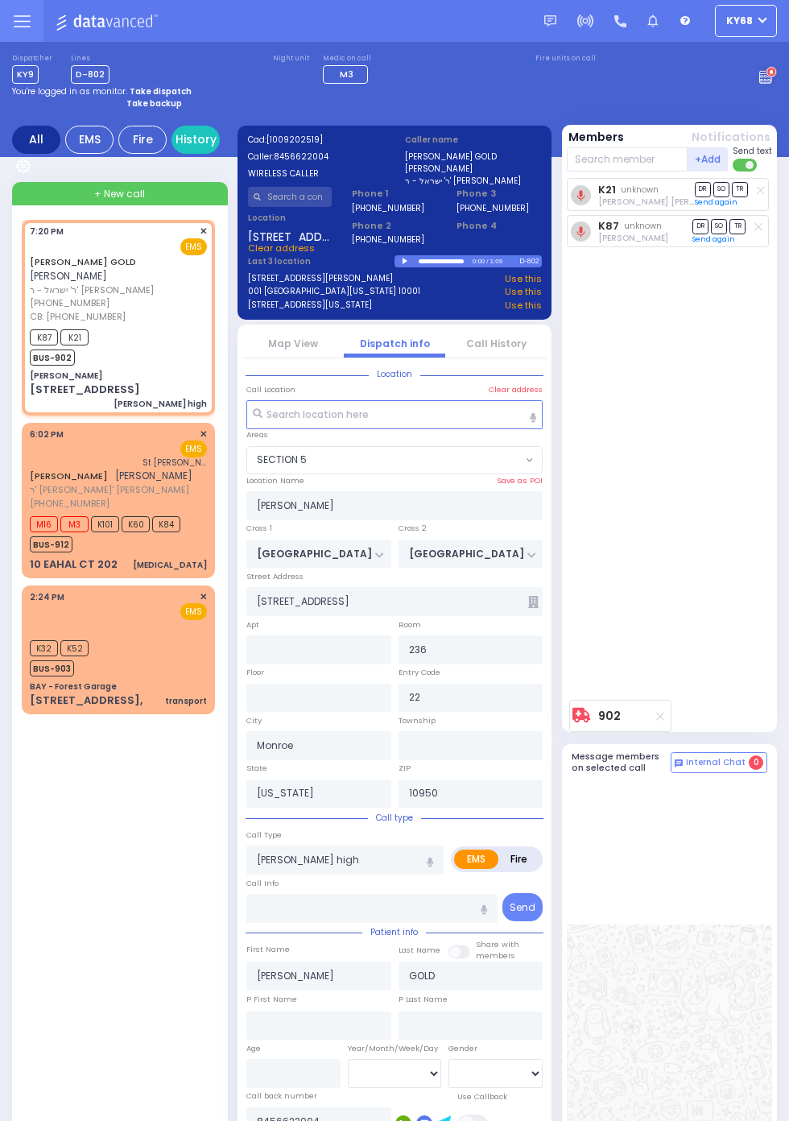
select select "SECTION 5"
radio input "true"
select select
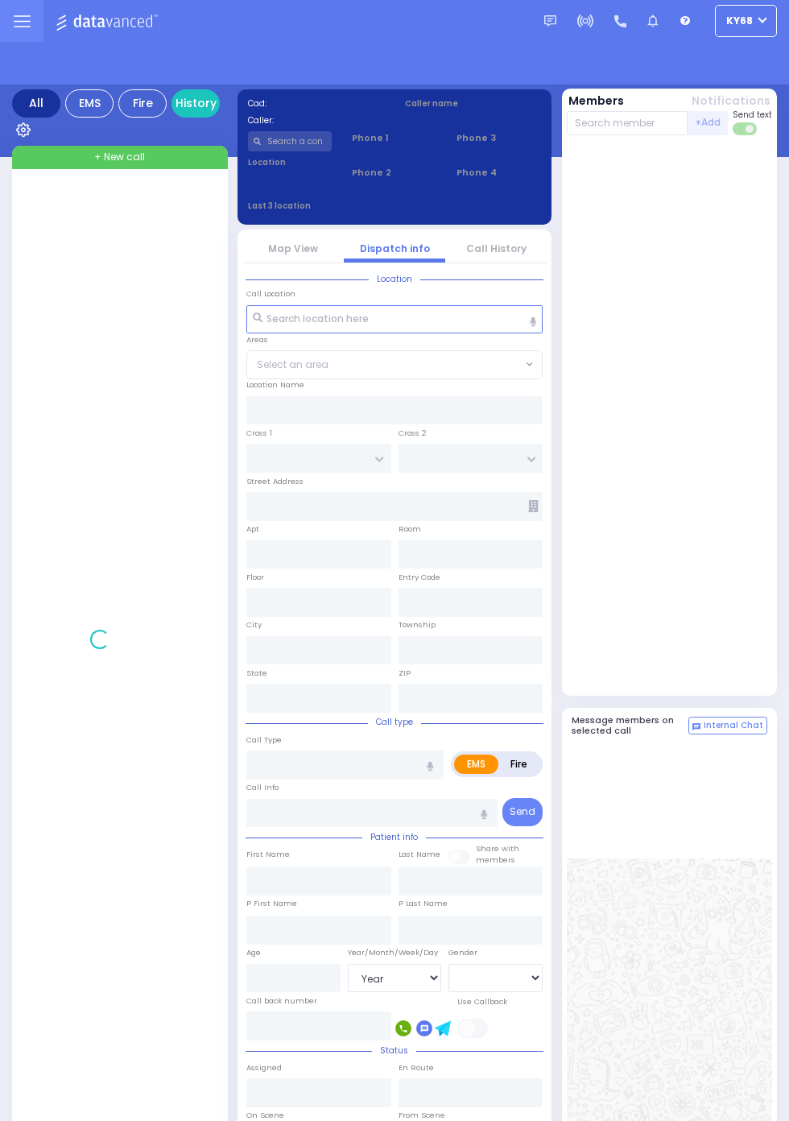
select select "Year"
